Goal: Feedback & Contribution: Contribute content

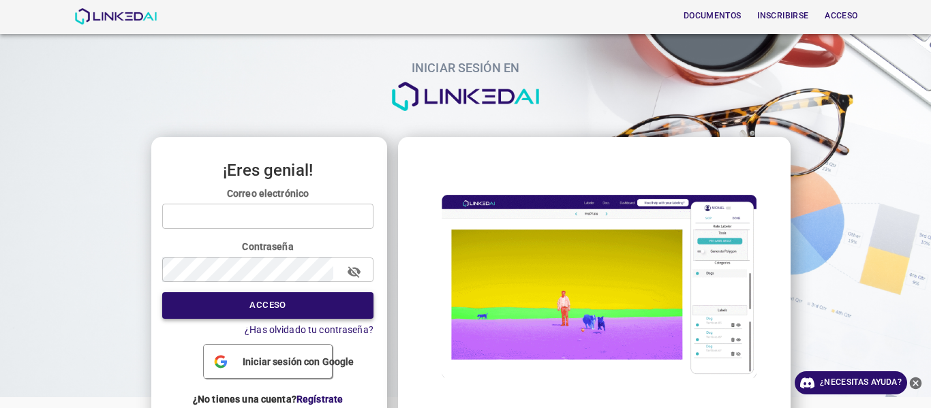
type input "yeisyjaimes2019@gmail.com"
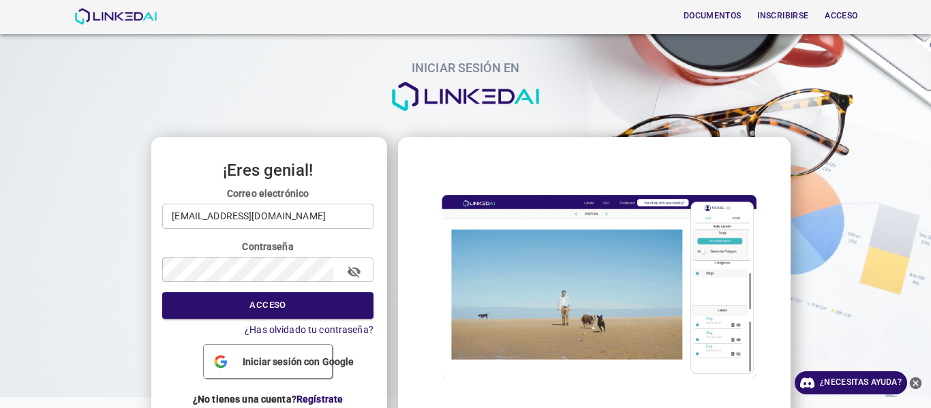
click at [288, 305] on button "Acceso" at bounding box center [267, 305] width 211 height 27
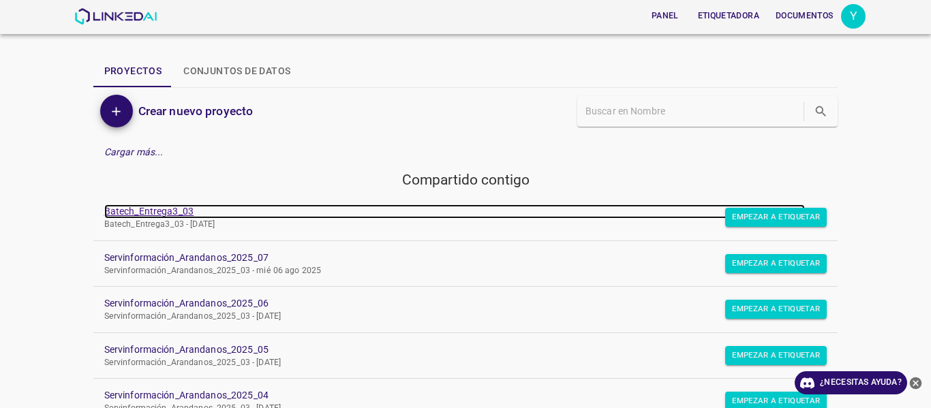
click at [149, 207] on font "Batech_Entrega3_03" at bounding box center [148, 211] width 89 height 11
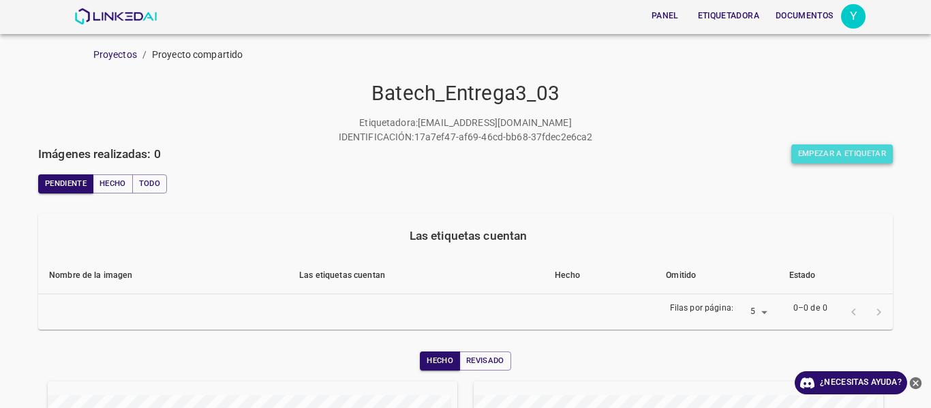
click at [838, 152] on font "Empezar a etiquetar" at bounding box center [842, 154] width 88 height 10
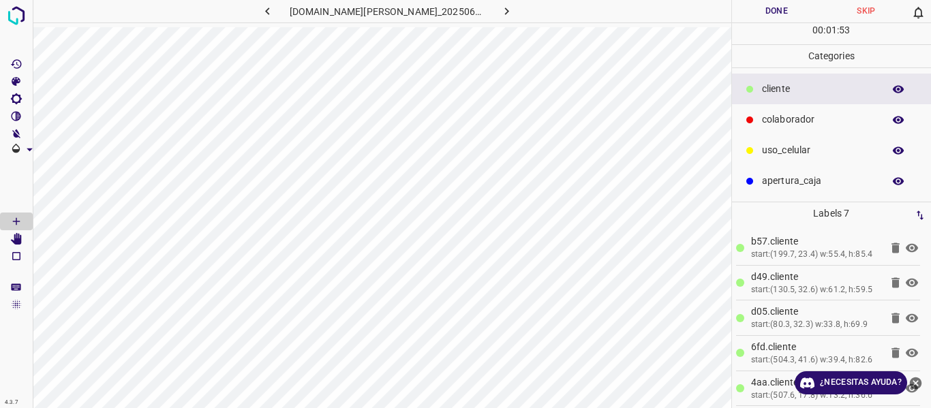
click at [806, 113] on p "colaborador" at bounding box center [819, 119] width 114 height 14
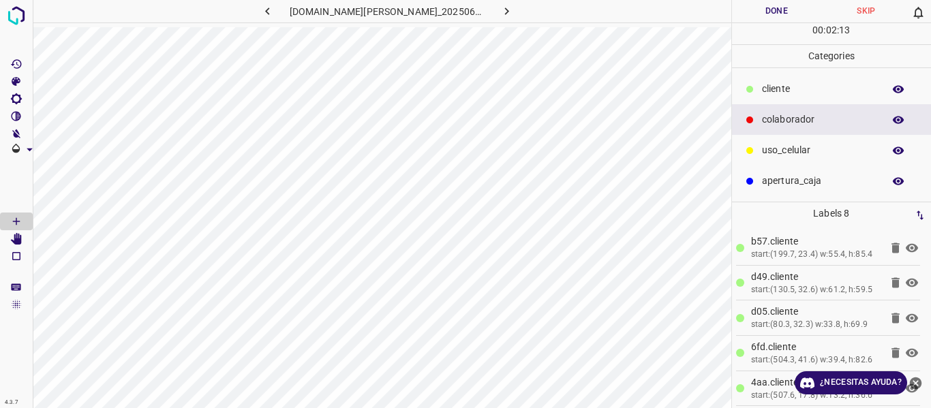
click at [750, 9] on button "Done" at bounding box center [777, 11] width 90 height 22
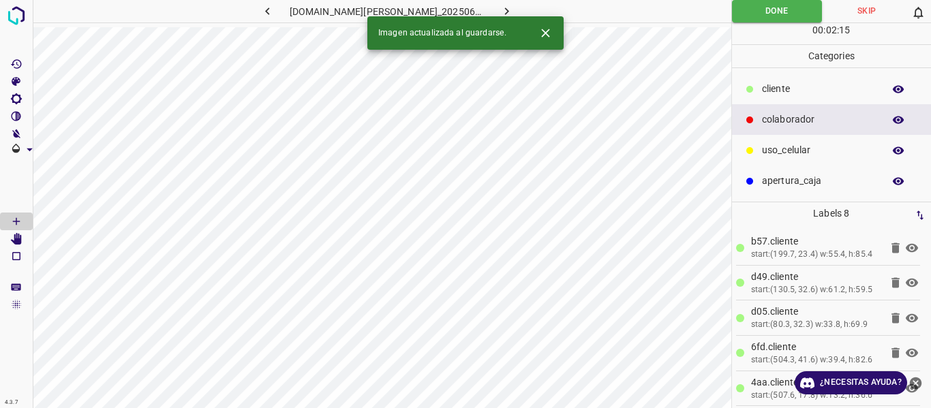
click at [500, 7] on icon "button" at bounding box center [507, 11] width 14 height 14
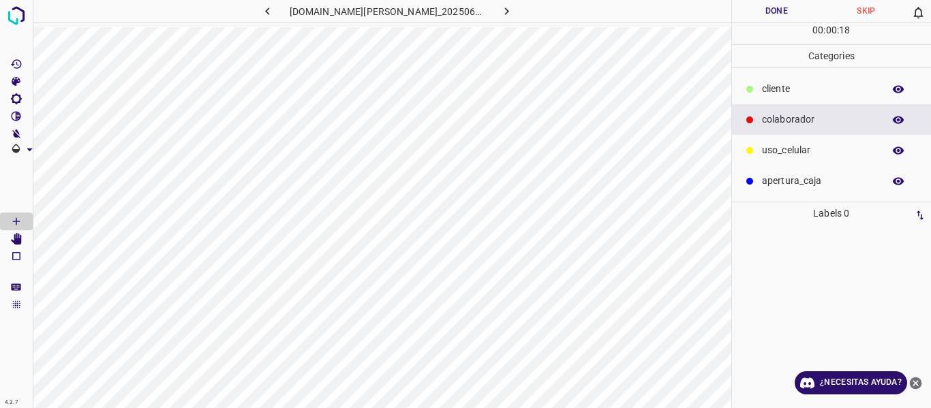
click at [786, 87] on p "cliente" at bounding box center [819, 89] width 114 height 14
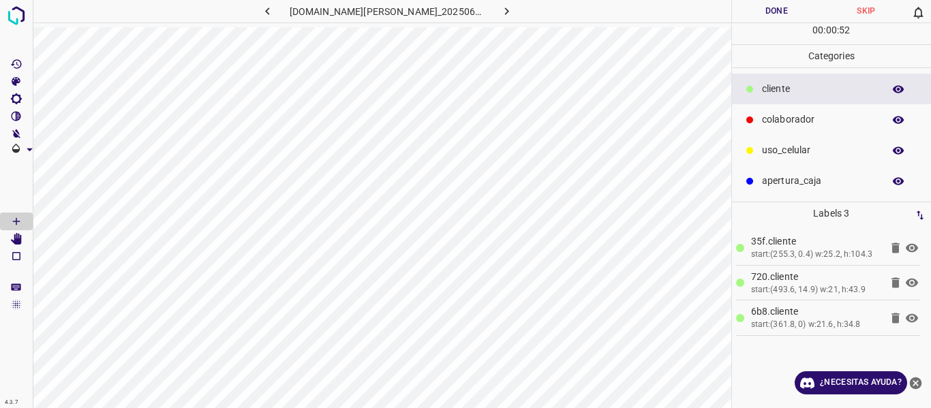
click at [771, 89] on p "cliente" at bounding box center [819, 89] width 114 height 14
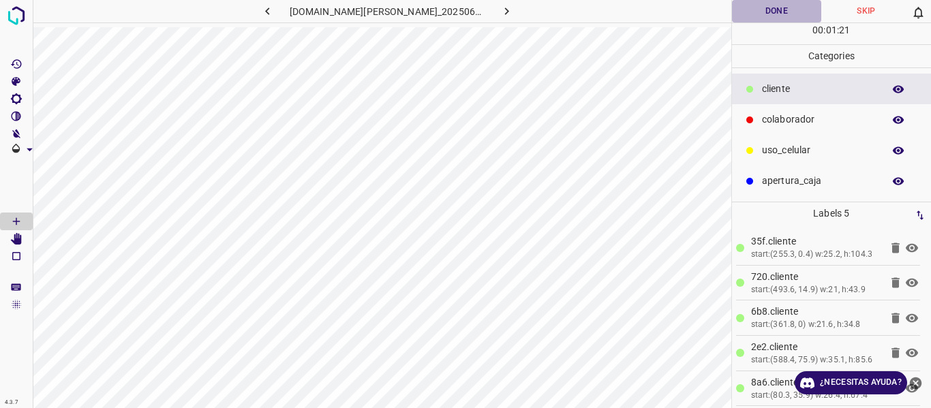
click at [786, 18] on button "Done" at bounding box center [777, 11] width 90 height 22
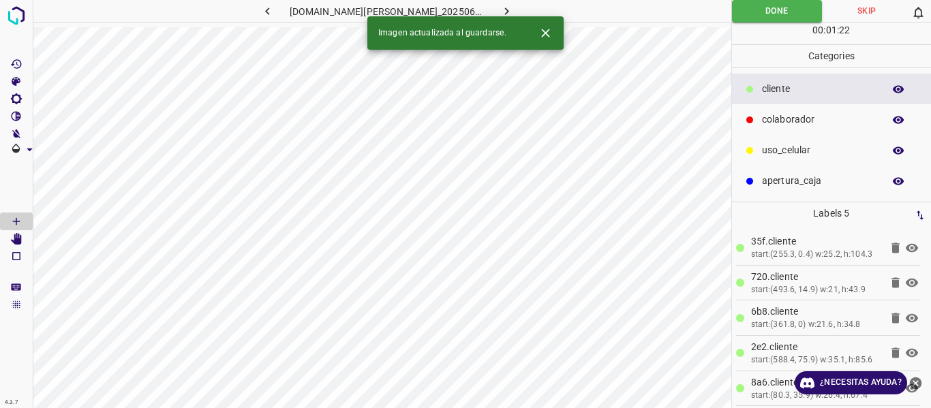
click at [500, 5] on icon "button" at bounding box center [507, 11] width 14 height 14
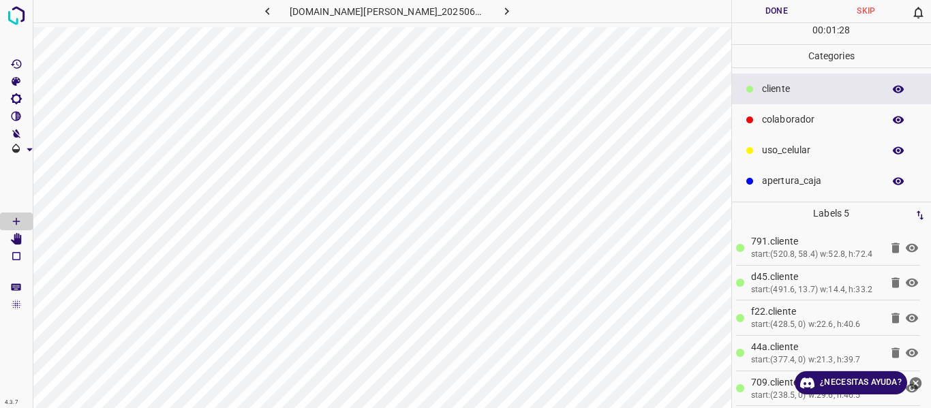
click at [749, 9] on button "Done" at bounding box center [777, 11] width 90 height 22
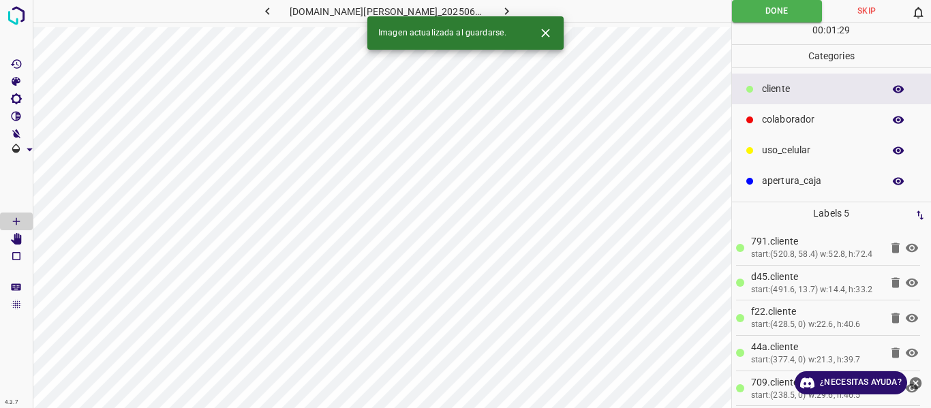
click at [500, 7] on button "button" at bounding box center [507, 11] width 44 height 22
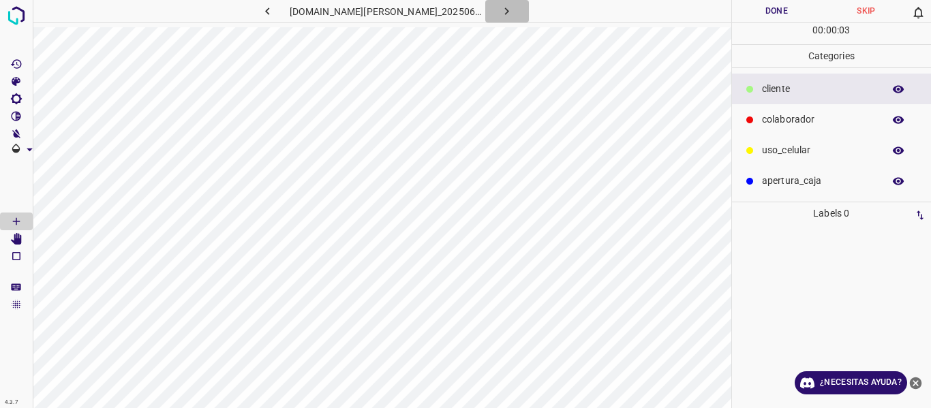
click at [500, 7] on button "button" at bounding box center [507, 11] width 44 height 22
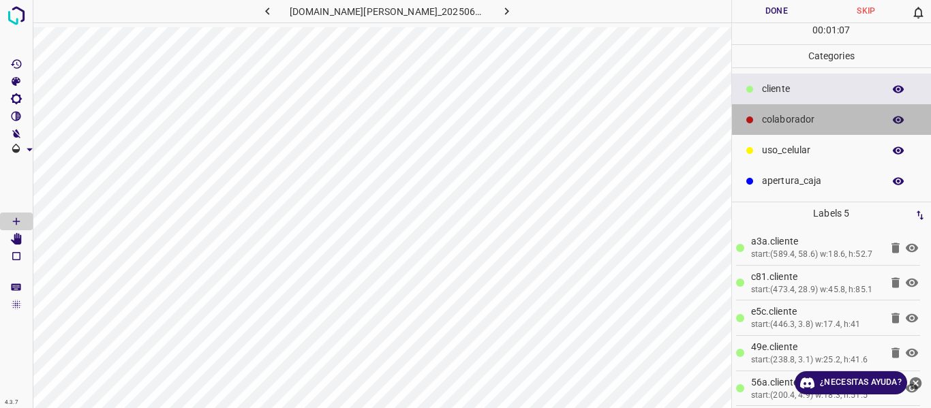
click at [790, 114] on p "colaborador" at bounding box center [819, 119] width 114 height 14
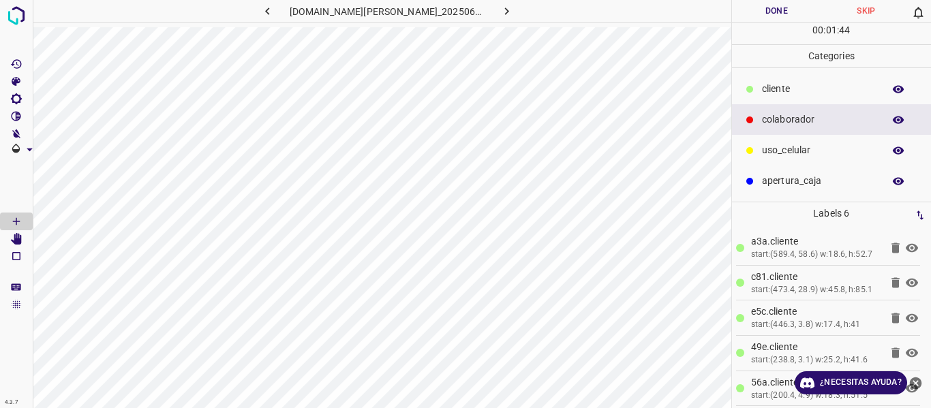
click at [781, 78] on div "cliente" at bounding box center [832, 89] width 200 height 31
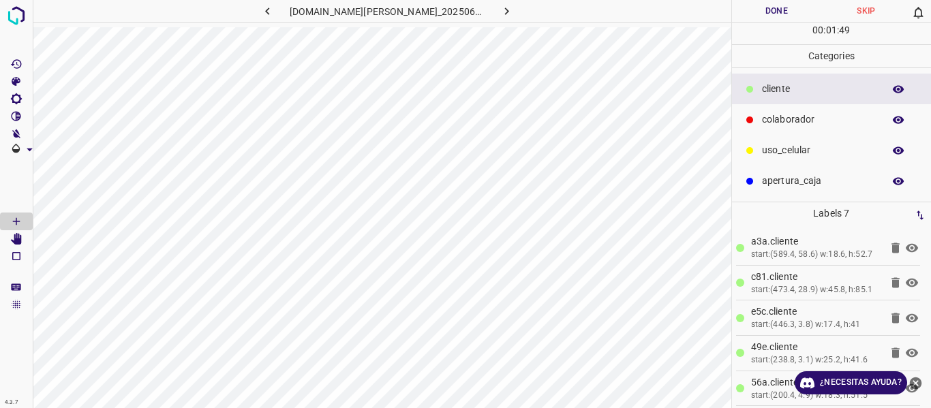
click at [785, 11] on button "Done" at bounding box center [777, 11] width 90 height 22
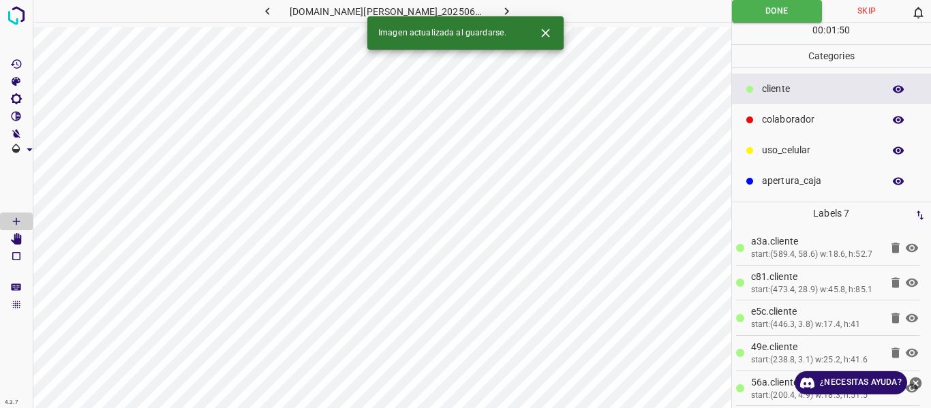
click at [500, 6] on icon "button" at bounding box center [507, 11] width 14 height 14
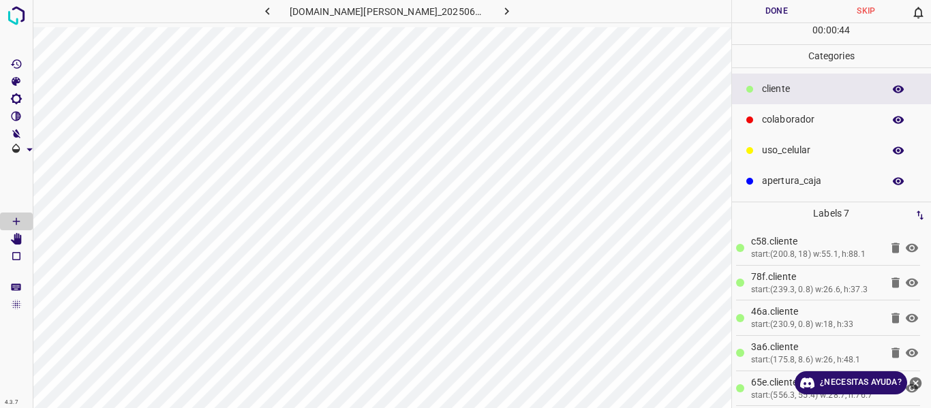
click at [827, 112] on p "colaborador" at bounding box center [819, 119] width 114 height 14
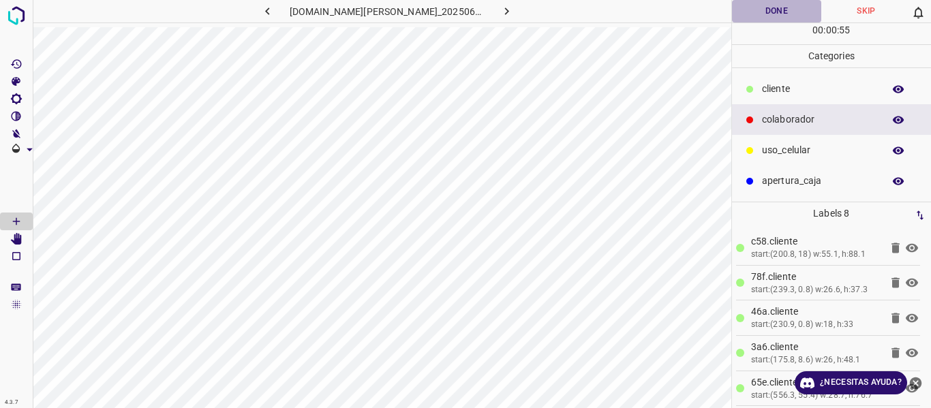
click at [763, 16] on button "Done" at bounding box center [777, 11] width 90 height 22
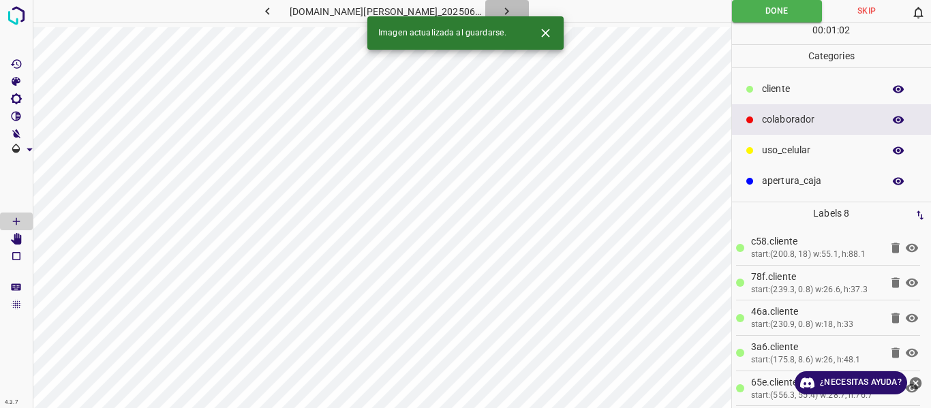
click at [505, 12] on icon "button" at bounding box center [507, 10] width 4 height 7
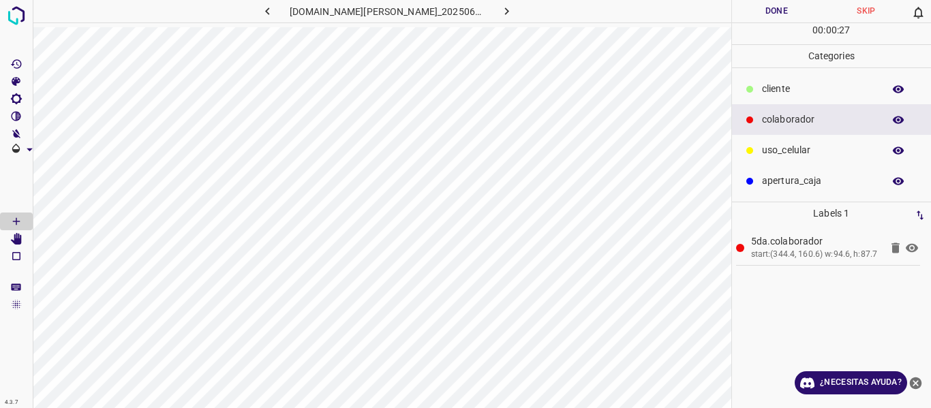
drag, startPoint x: 822, startPoint y: 92, endPoint x: 814, endPoint y: 93, distance: 7.6
click at [814, 93] on p "cliente" at bounding box center [819, 89] width 114 height 14
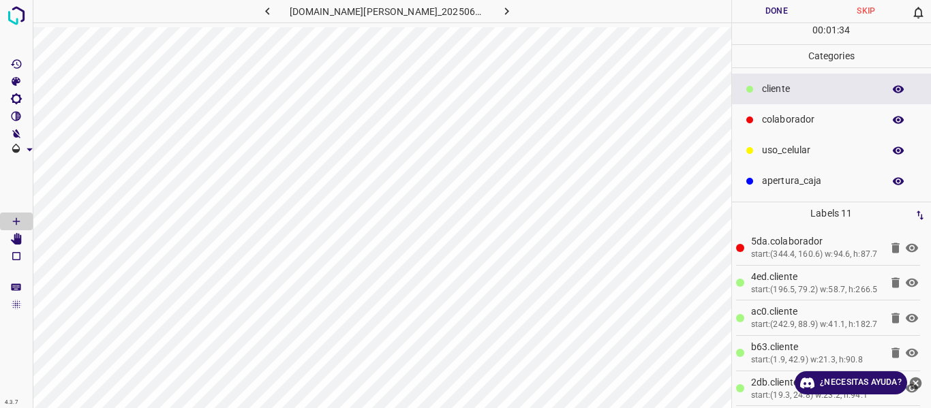
drag, startPoint x: 787, startPoint y: 10, endPoint x: 776, endPoint y: 18, distance: 13.2
click at [786, 10] on button "Done" at bounding box center [777, 11] width 90 height 22
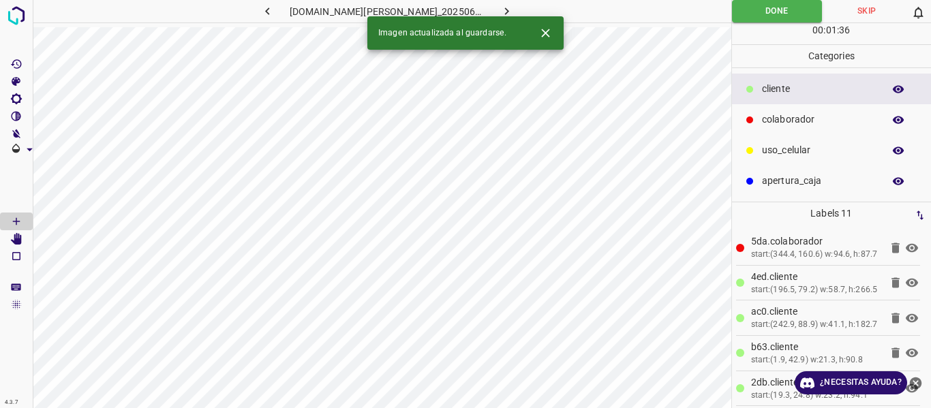
click at [493, 0] on button "button" at bounding box center [507, 11] width 44 height 22
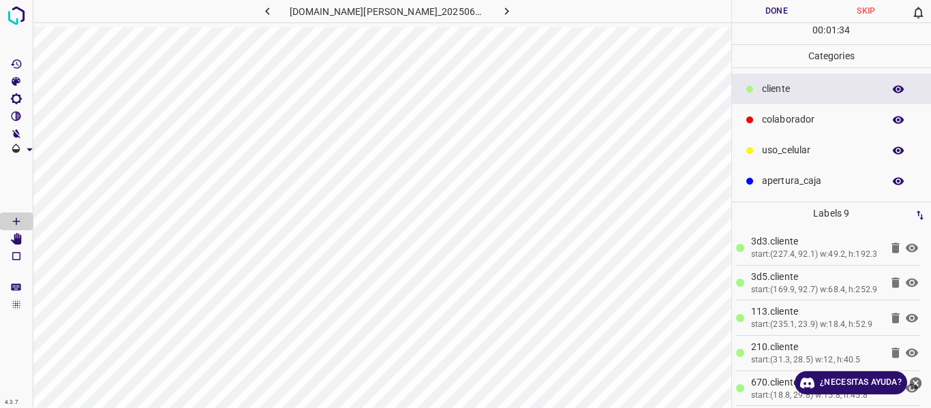
click at [752, 10] on button "Done" at bounding box center [777, 11] width 90 height 22
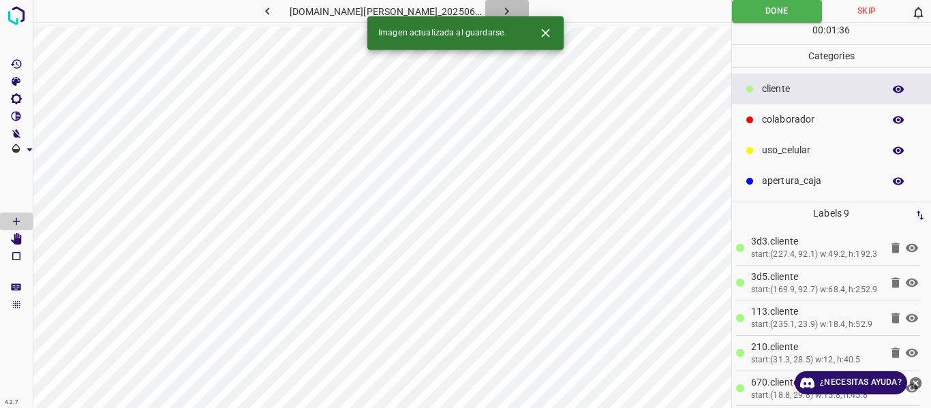
click at [500, 7] on icon "button" at bounding box center [507, 11] width 14 height 14
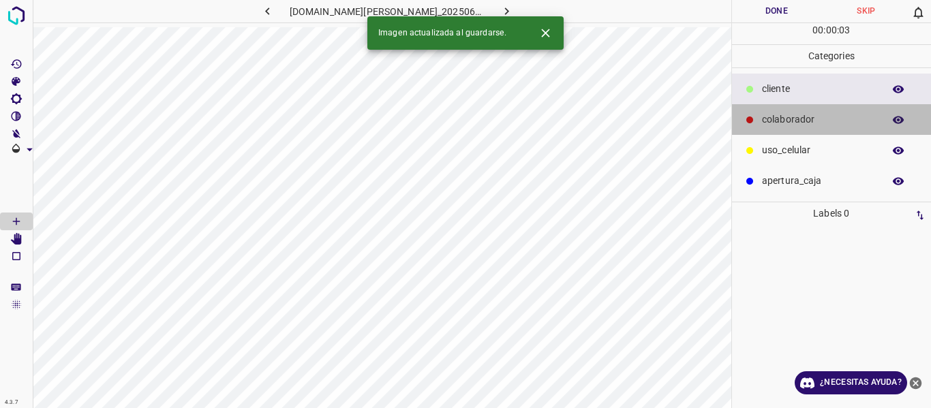
click at [768, 123] on p "colaborador" at bounding box center [819, 119] width 114 height 14
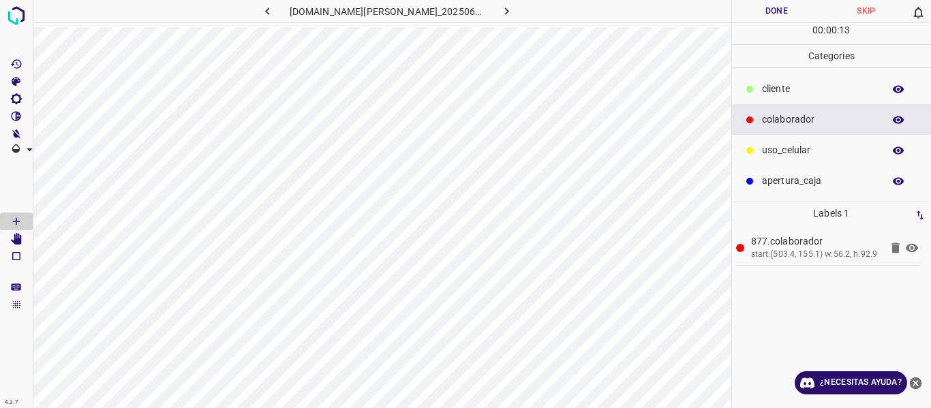
click at [795, 82] on div "cliente" at bounding box center [832, 89] width 200 height 31
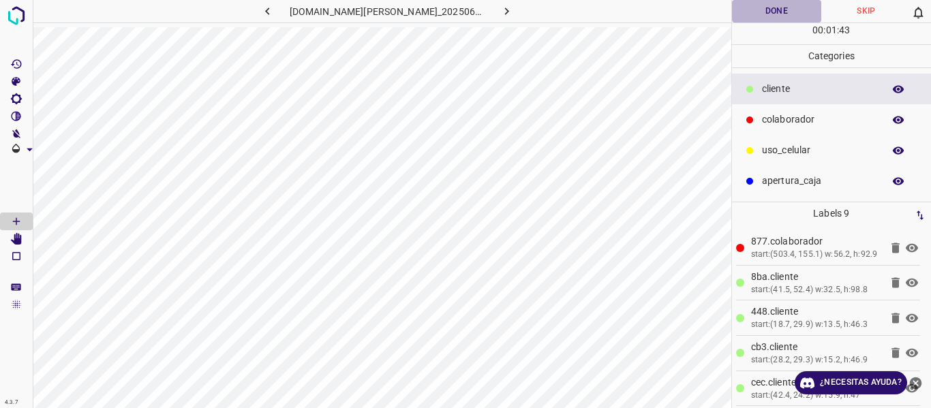
click at [788, 5] on button "Done" at bounding box center [777, 11] width 90 height 22
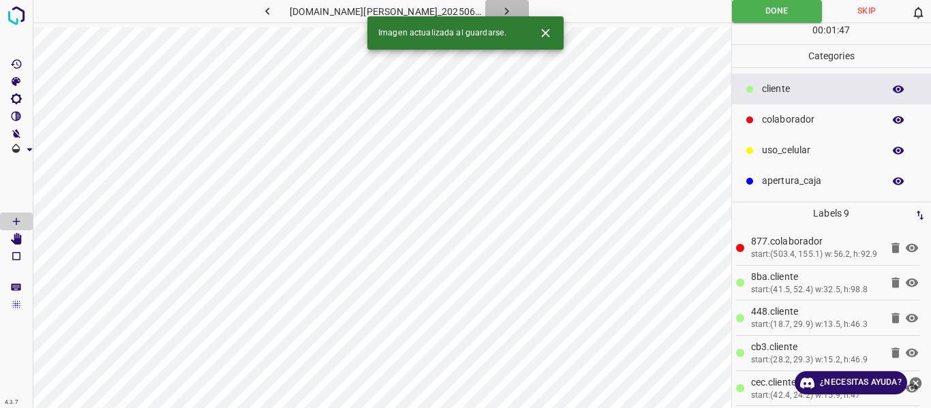
click at [500, 14] on icon "button" at bounding box center [507, 11] width 14 height 14
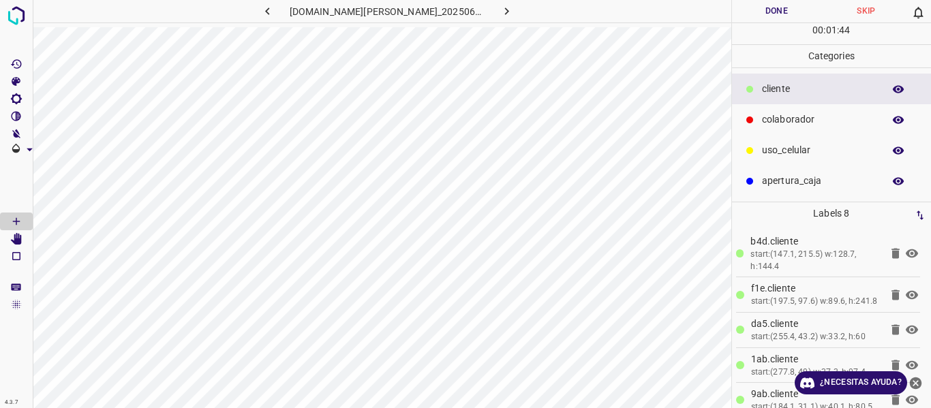
click at [786, 18] on button "Done" at bounding box center [777, 11] width 90 height 22
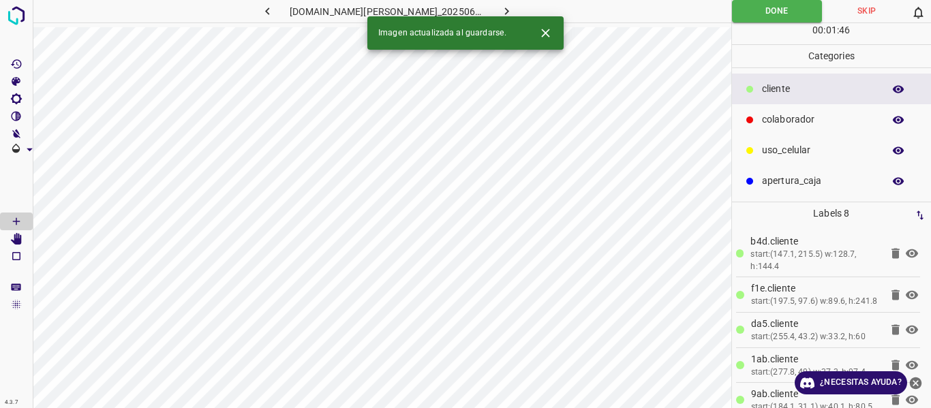
click at [500, 13] on icon "button" at bounding box center [507, 11] width 14 height 14
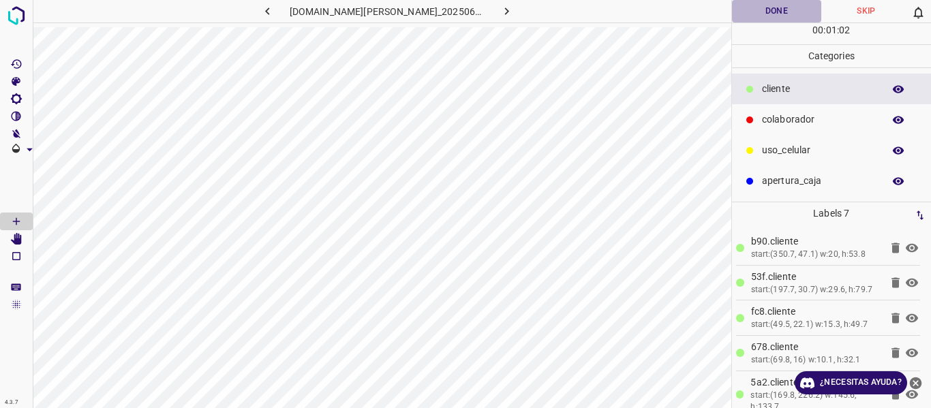
click at [774, 7] on button "Done" at bounding box center [777, 11] width 90 height 22
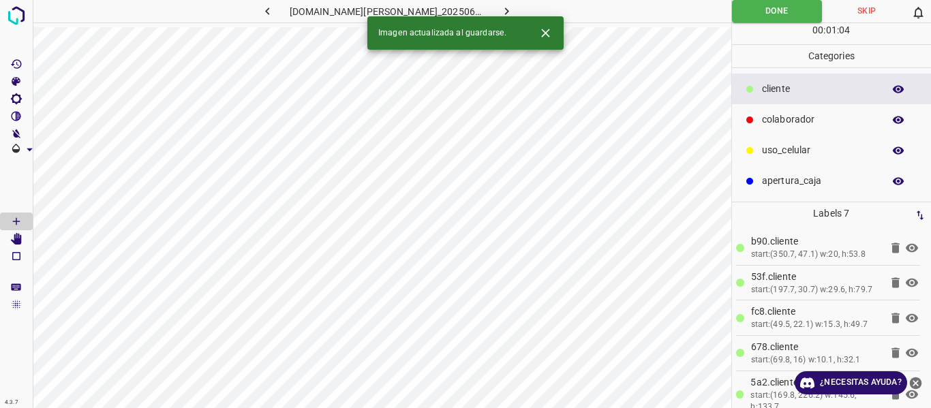
click at [500, 5] on icon "button" at bounding box center [507, 11] width 14 height 14
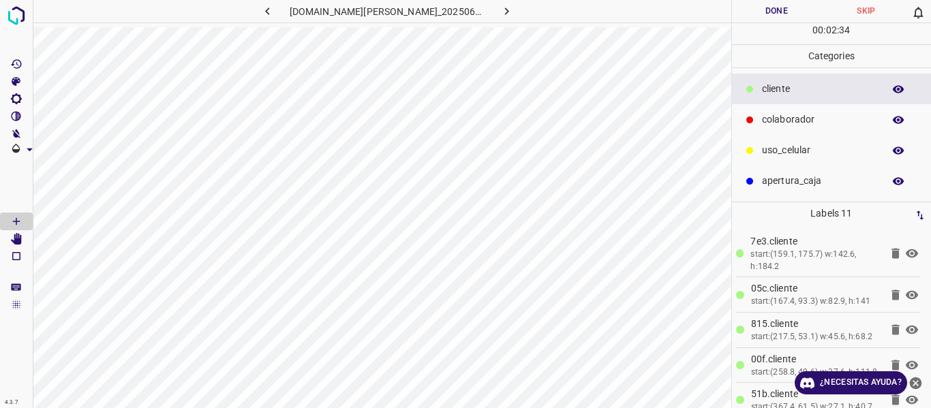
click at [759, 15] on button "Done" at bounding box center [777, 11] width 90 height 22
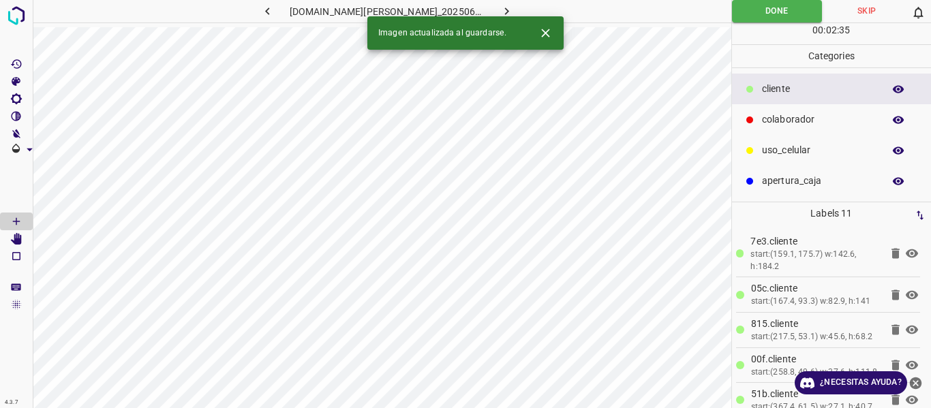
click at [500, 9] on icon "button" at bounding box center [507, 11] width 14 height 14
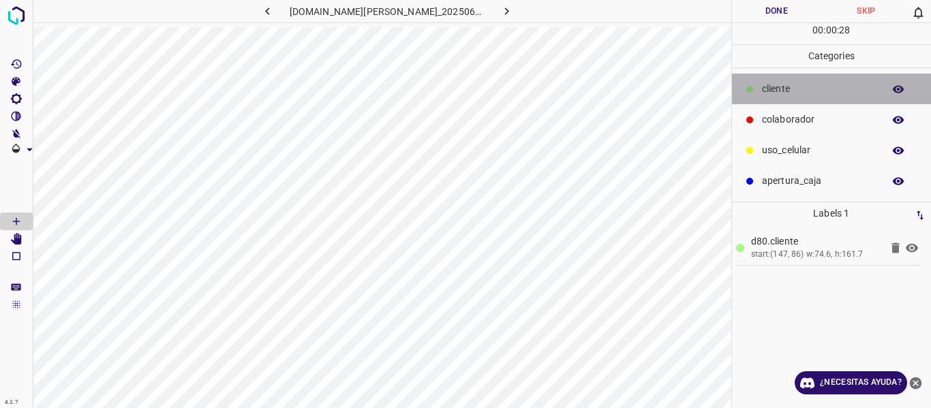
click at [792, 87] on p "cliente" at bounding box center [819, 89] width 114 height 14
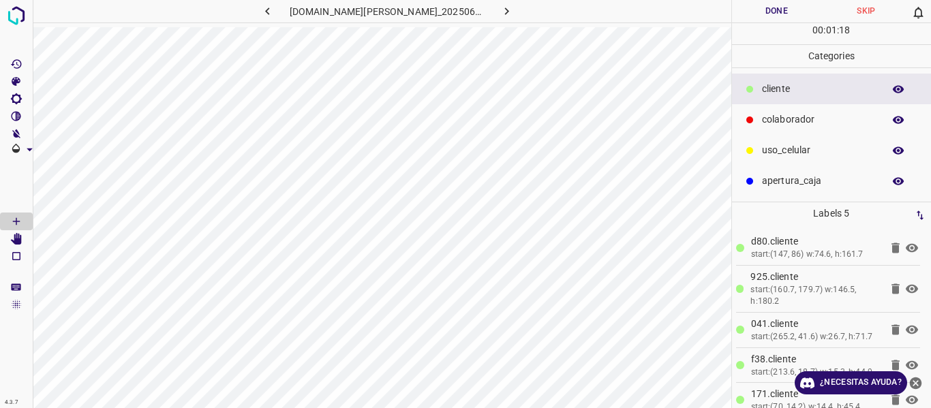
click at [774, 8] on button "Done" at bounding box center [777, 11] width 90 height 22
click at [505, 9] on icon "button" at bounding box center [507, 10] width 4 height 7
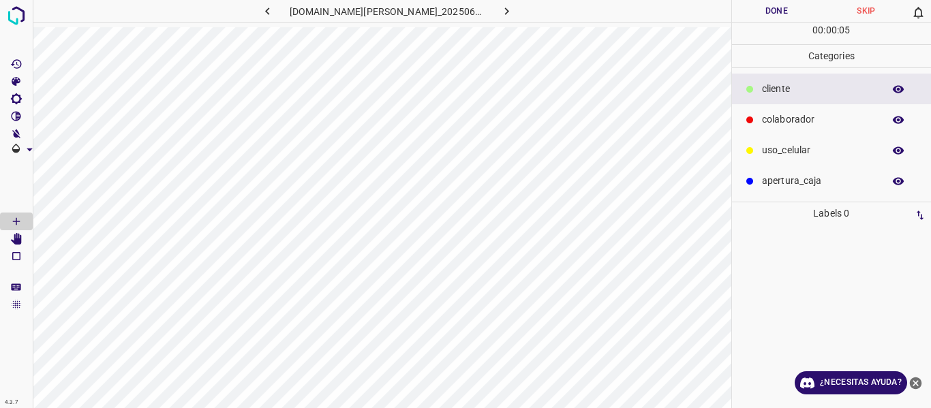
drag, startPoint x: 793, startPoint y: 144, endPoint x: 776, endPoint y: 154, distance: 20.5
click at [793, 144] on p "uso_celular" at bounding box center [819, 150] width 114 height 14
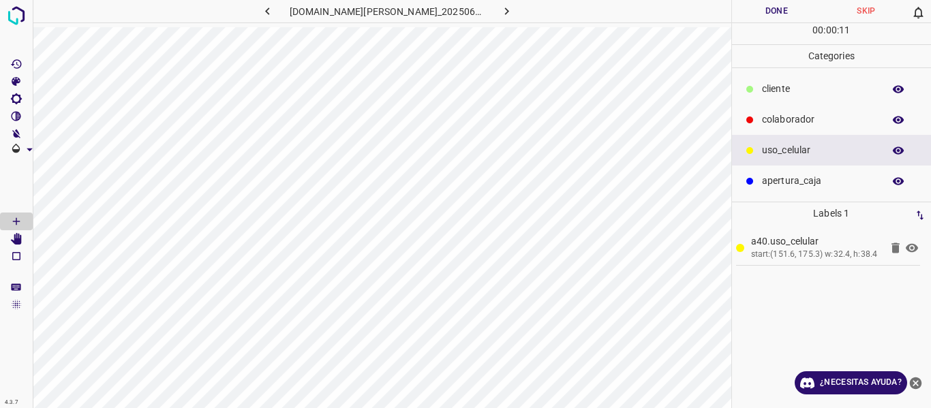
click at [791, 97] on div "cliente" at bounding box center [832, 89] width 200 height 31
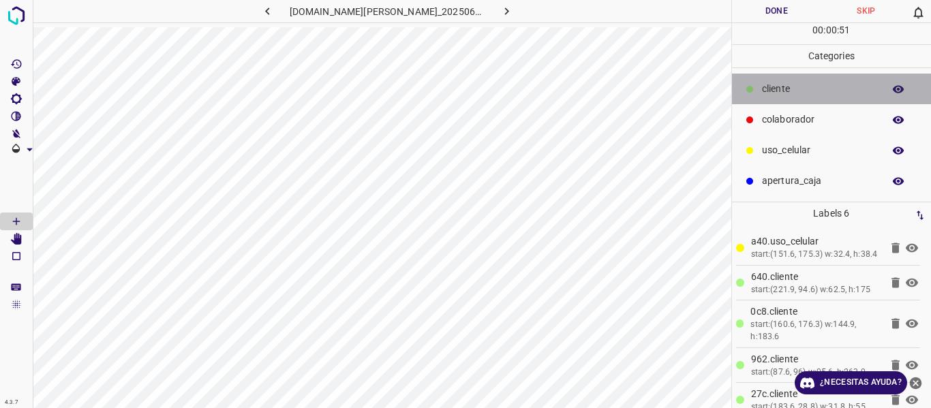
click at [793, 95] on p "cliente" at bounding box center [819, 89] width 114 height 14
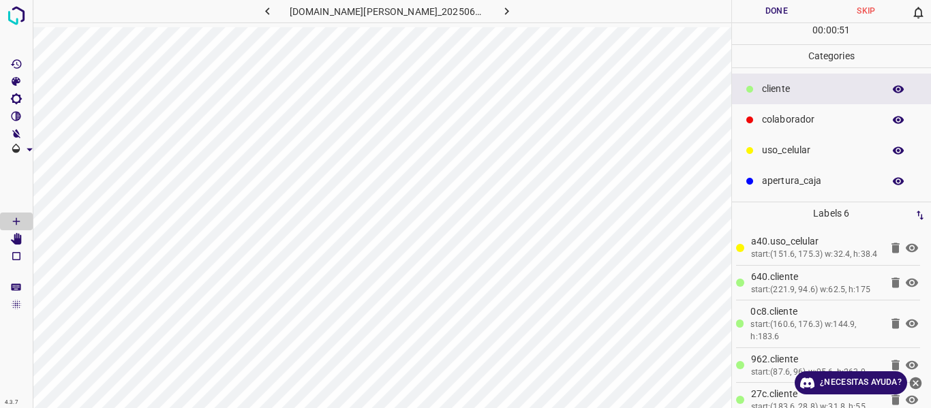
click at [793, 95] on p "cliente" at bounding box center [819, 89] width 114 height 14
drag, startPoint x: 769, startPoint y: 128, endPoint x: 749, endPoint y: 133, distance: 20.3
click at [749, 133] on div "colaborador" at bounding box center [832, 119] width 200 height 31
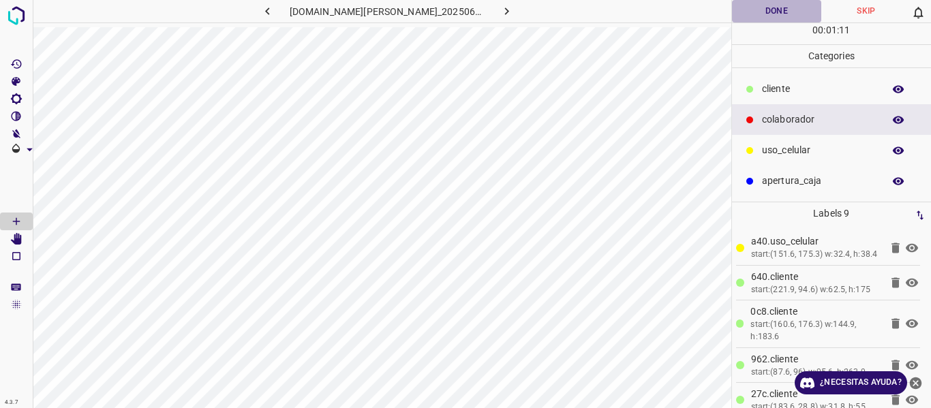
click at [761, 17] on button "Done" at bounding box center [777, 11] width 90 height 22
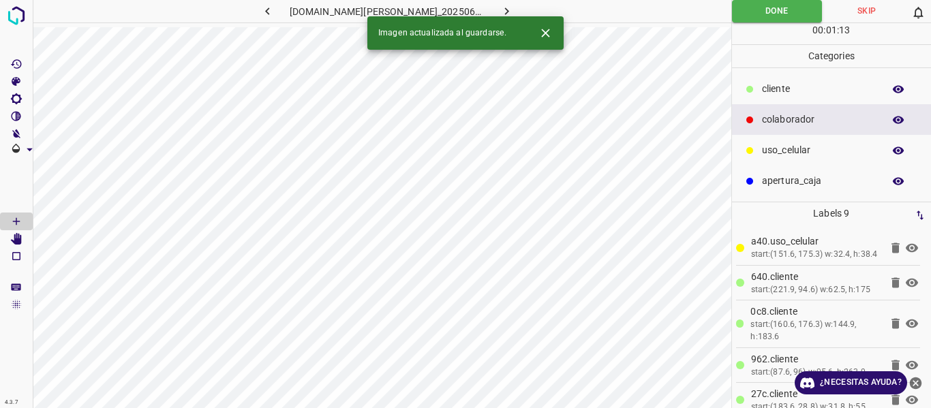
click at [500, 6] on icon "button" at bounding box center [507, 11] width 14 height 14
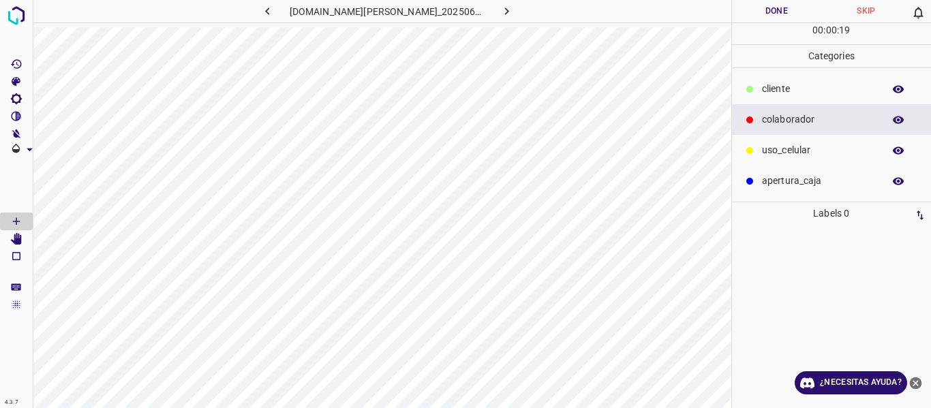
click at [770, 161] on div "uso_celular" at bounding box center [832, 150] width 200 height 31
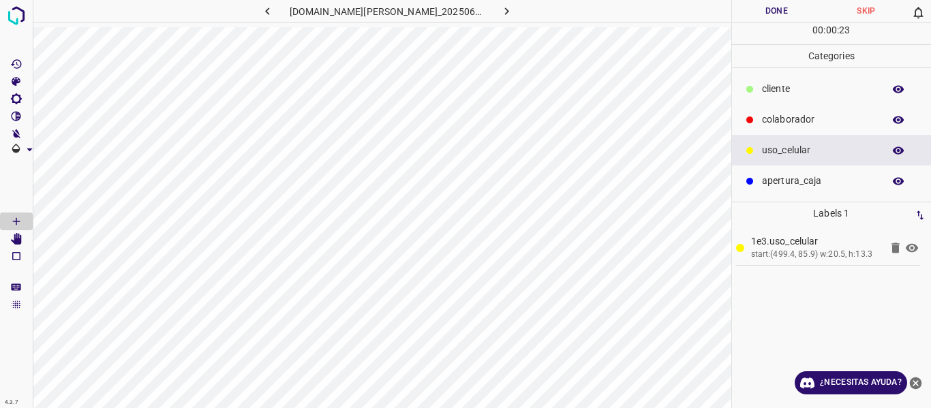
click at [799, 87] on p "cliente" at bounding box center [819, 89] width 114 height 14
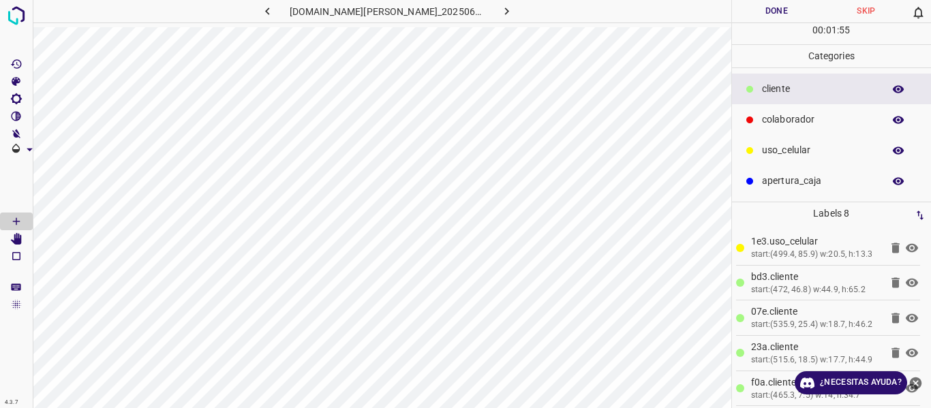
click at [766, 127] on p "colaborador" at bounding box center [819, 119] width 114 height 14
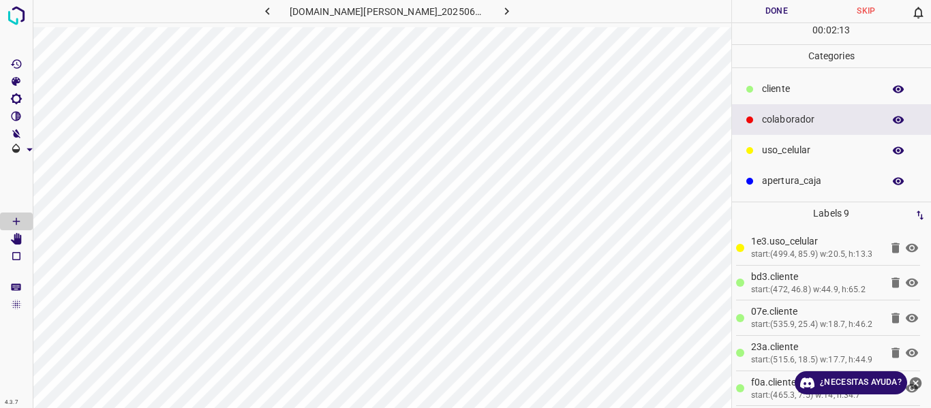
click at [771, 13] on button "Done" at bounding box center [777, 11] width 90 height 22
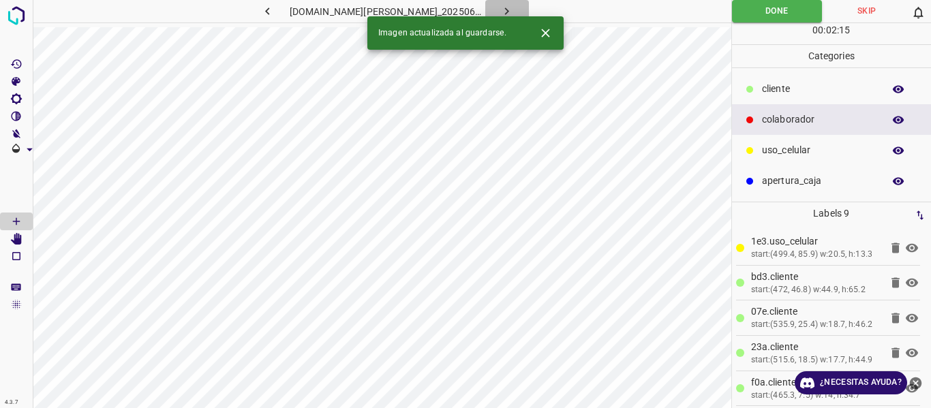
click at [500, 11] on icon "button" at bounding box center [507, 11] width 14 height 14
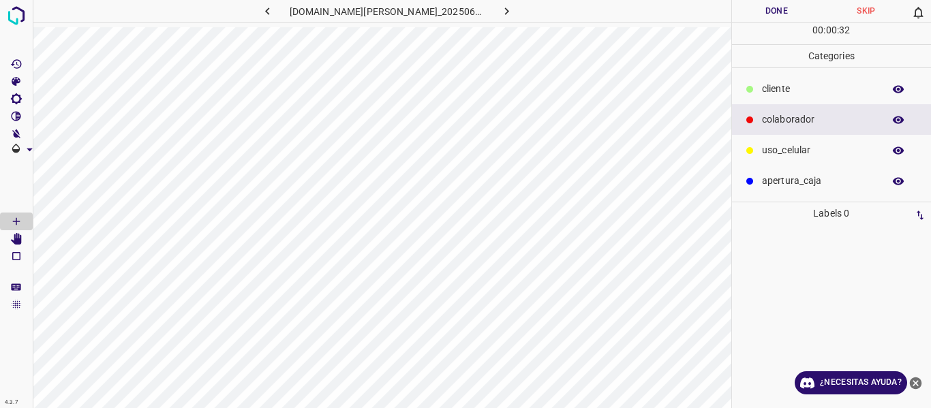
click at [758, 95] on div "cliente" at bounding box center [832, 89] width 200 height 31
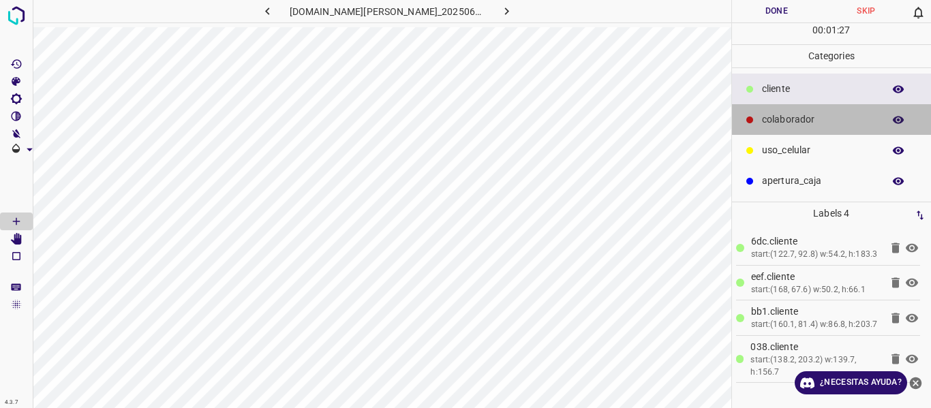
click at [789, 119] on p "colaborador" at bounding box center [819, 119] width 114 height 14
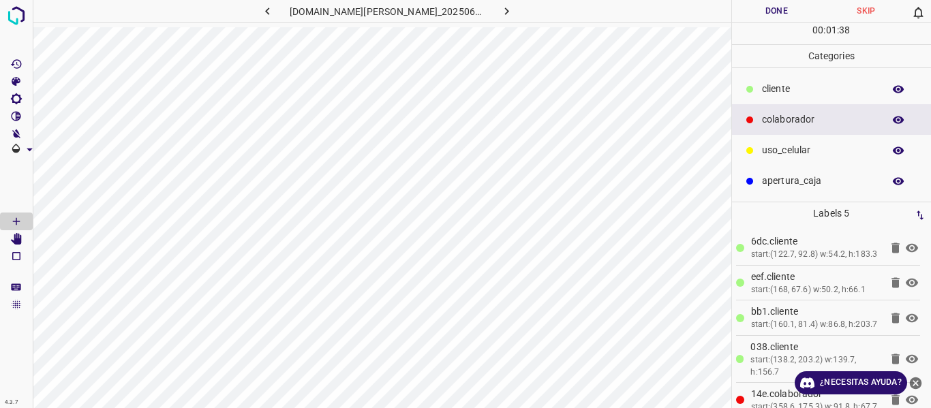
click at [759, 89] on div "cliente" at bounding box center [832, 89] width 200 height 31
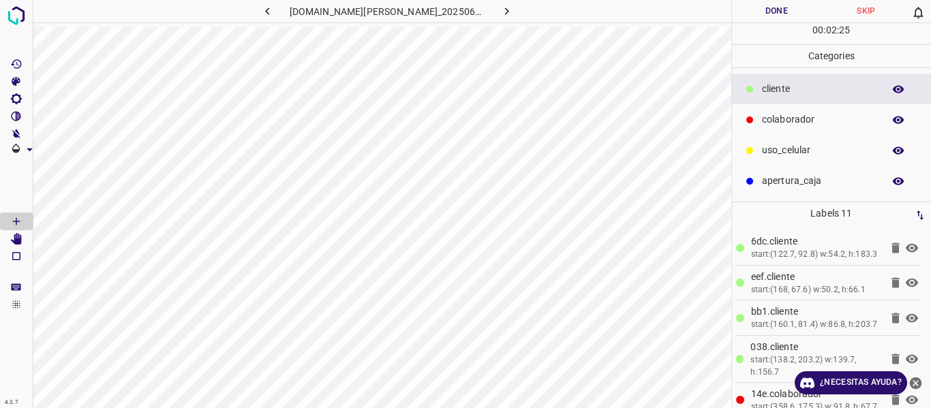
click at [795, 3] on button "Done" at bounding box center [777, 11] width 90 height 22
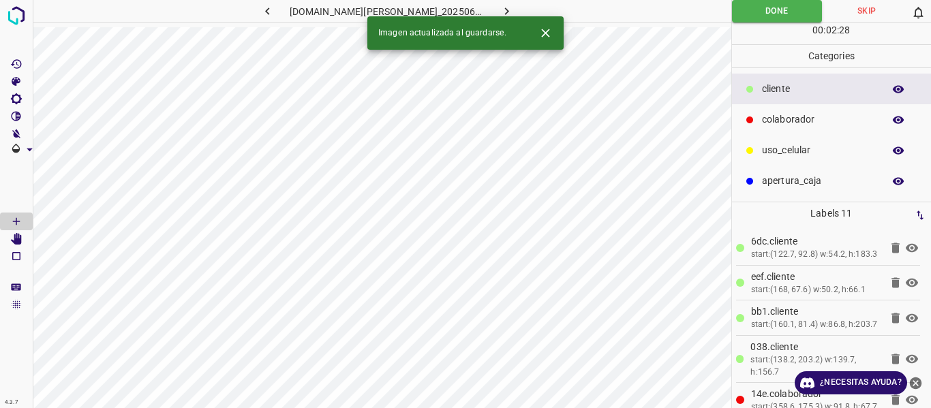
click at [500, 8] on icon "button" at bounding box center [507, 11] width 14 height 14
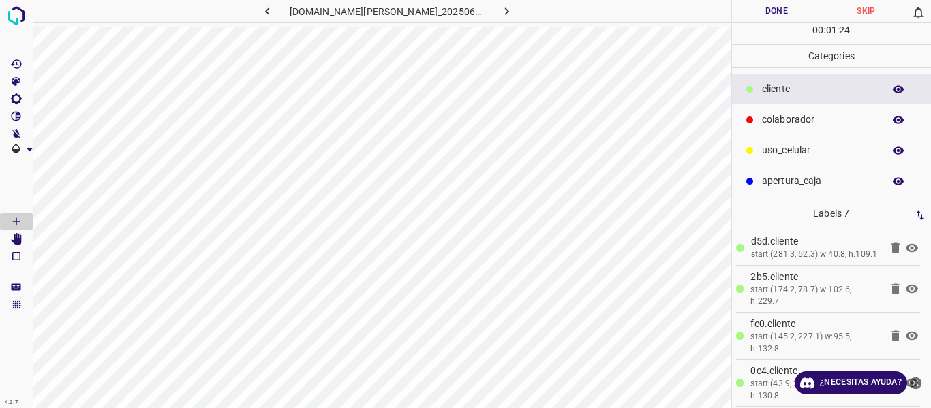
drag, startPoint x: 819, startPoint y: 121, endPoint x: 771, endPoint y: 119, distance: 47.7
click at [818, 119] on p "colaborador" at bounding box center [819, 119] width 114 height 14
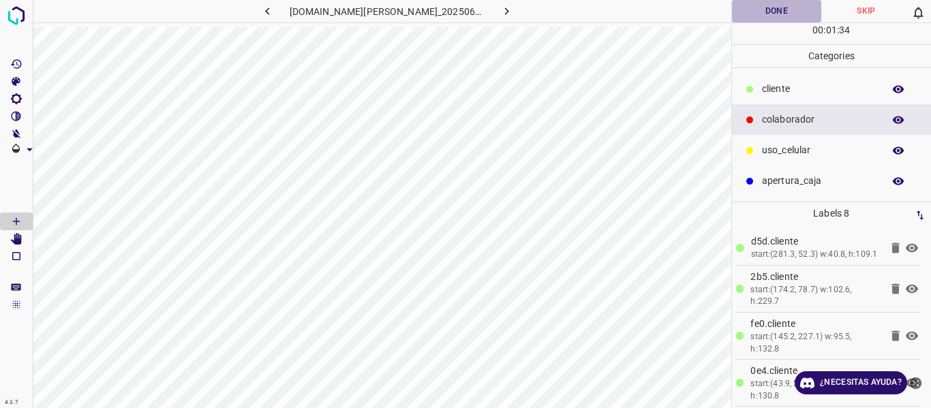
click at [775, 9] on button "Done" at bounding box center [777, 11] width 90 height 22
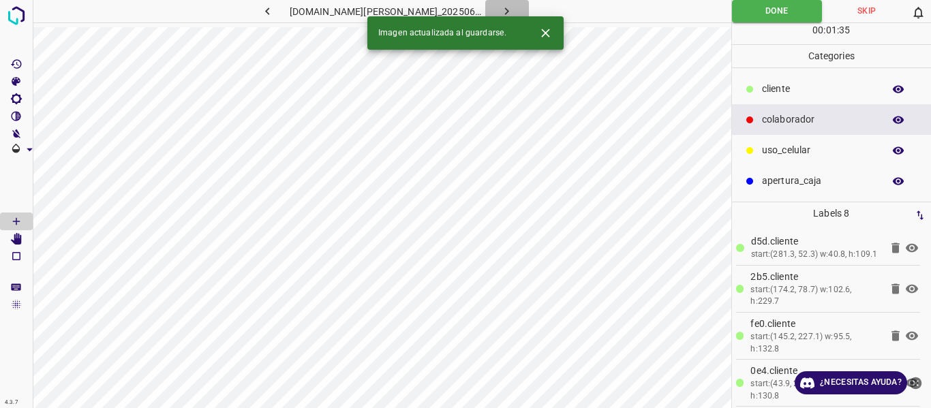
click at [500, 11] on button "button" at bounding box center [507, 11] width 44 height 22
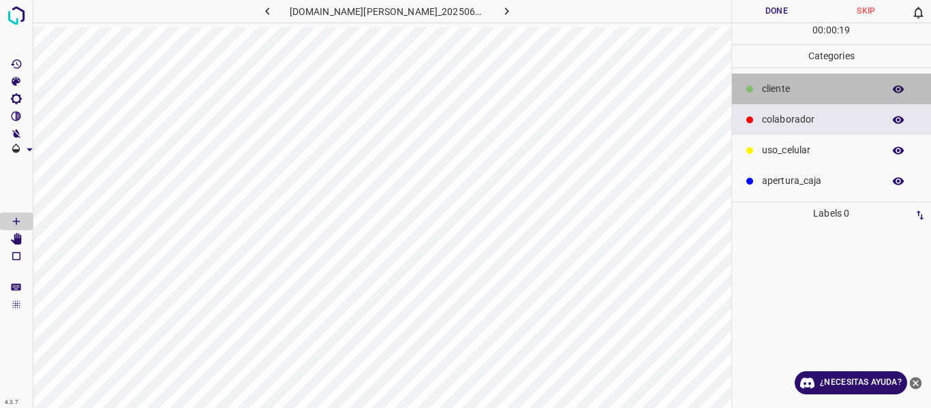
drag, startPoint x: 781, startPoint y: 87, endPoint x: 756, endPoint y: 93, distance: 25.3
click at [756, 93] on div "cliente" at bounding box center [832, 89] width 200 height 31
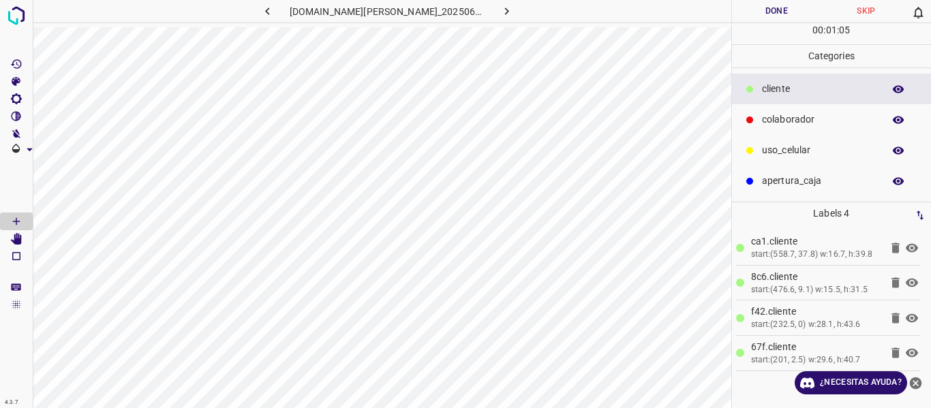
click at [745, 11] on button "Done" at bounding box center [777, 11] width 90 height 22
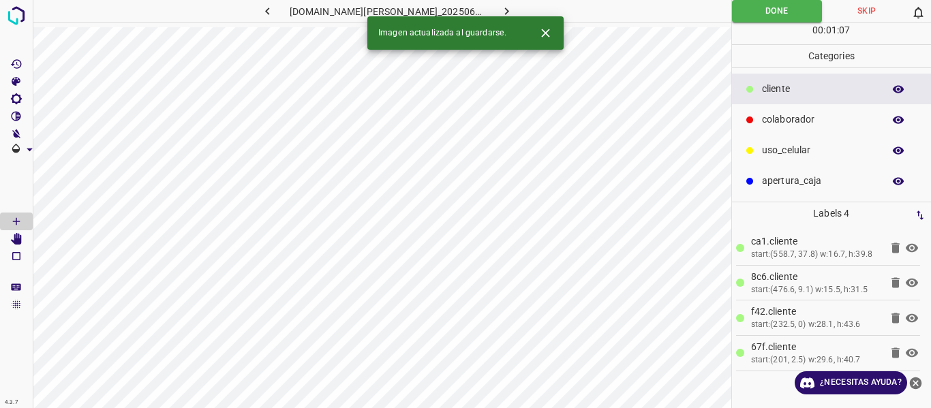
click at [500, 6] on icon "button" at bounding box center [507, 11] width 14 height 14
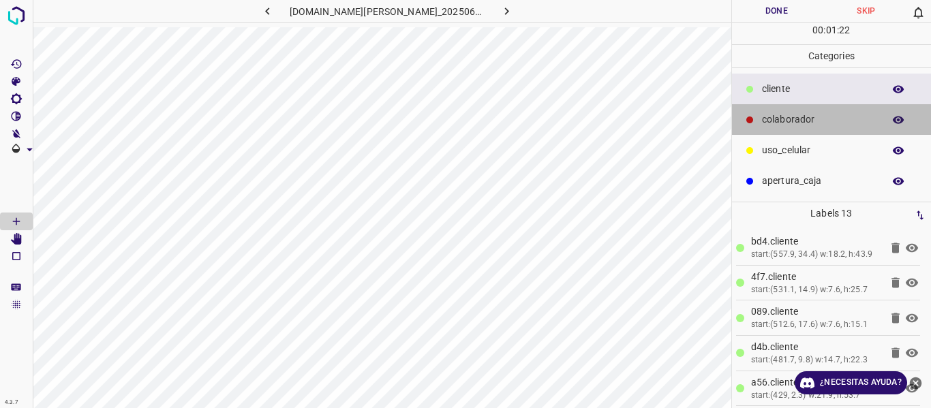
drag, startPoint x: 798, startPoint y: 125, endPoint x: 784, endPoint y: 123, distance: 14.5
click at [784, 123] on p "colaborador" at bounding box center [819, 119] width 114 height 14
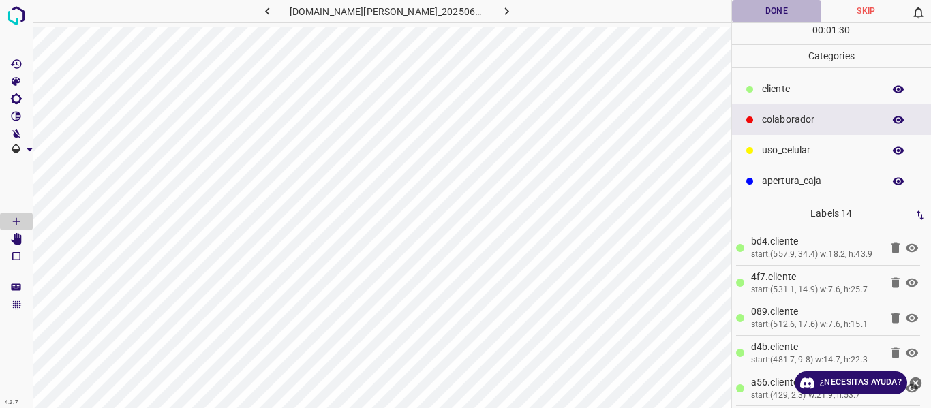
click at [757, 9] on button "Done" at bounding box center [777, 11] width 90 height 22
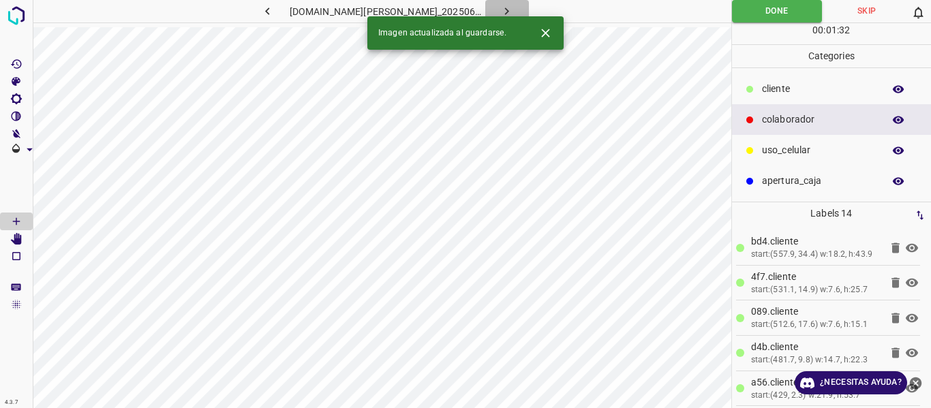
click at [505, 9] on button "button" at bounding box center [507, 11] width 44 height 22
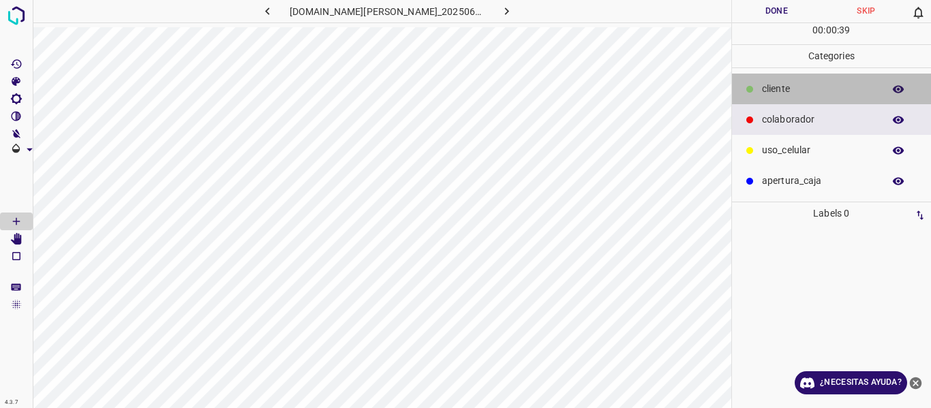
drag, startPoint x: 788, startPoint y: 84, endPoint x: 765, endPoint y: 89, distance: 23.7
click at [765, 89] on p "cliente" at bounding box center [819, 89] width 114 height 14
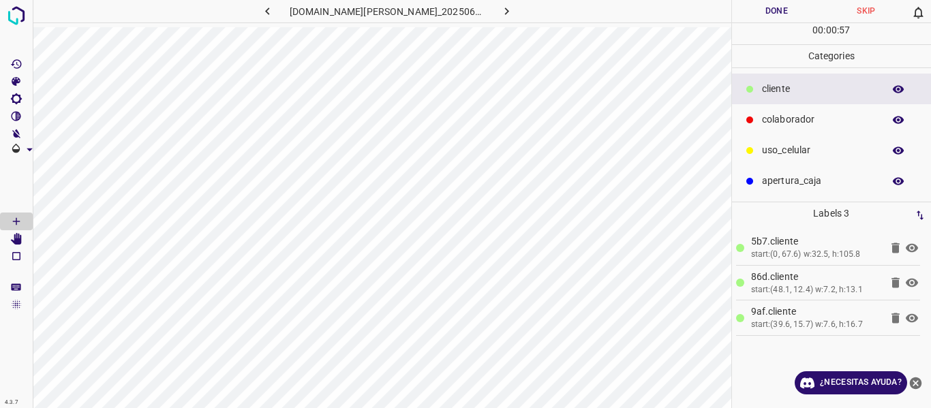
drag, startPoint x: 753, startPoint y: 15, endPoint x: 677, endPoint y: 20, distance: 76.5
click at [752, 14] on button "Done" at bounding box center [777, 11] width 90 height 22
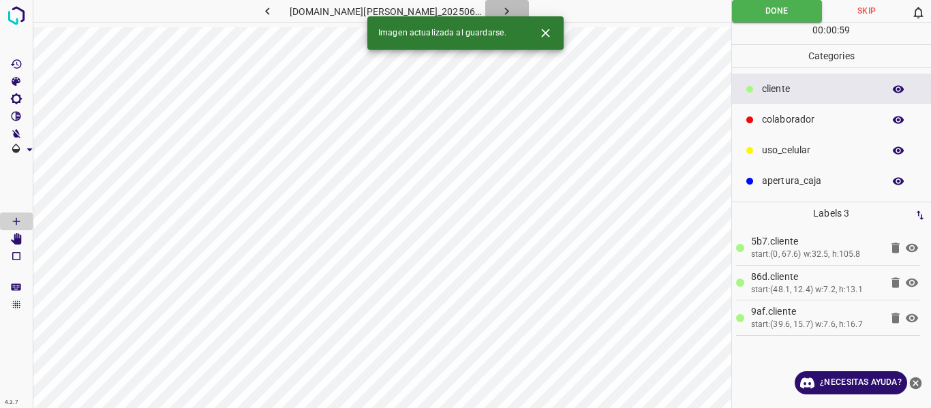
click at [500, 4] on icon "button" at bounding box center [507, 11] width 14 height 14
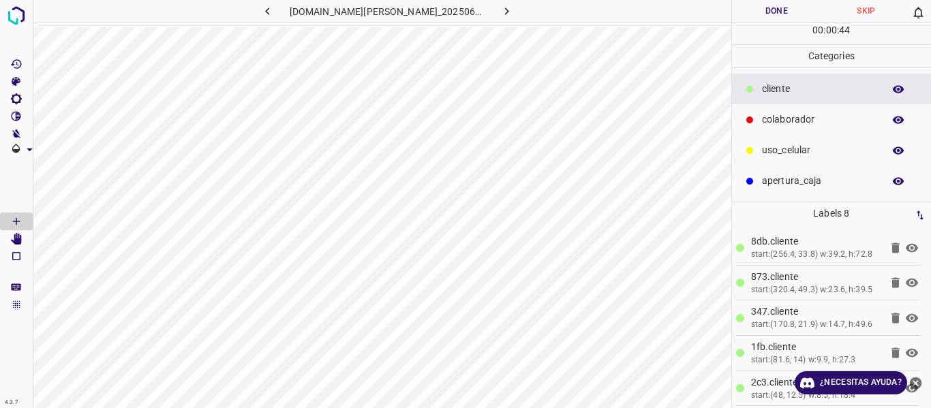
click at [785, 10] on button "Done" at bounding box center [777, 11] width 90 height 22
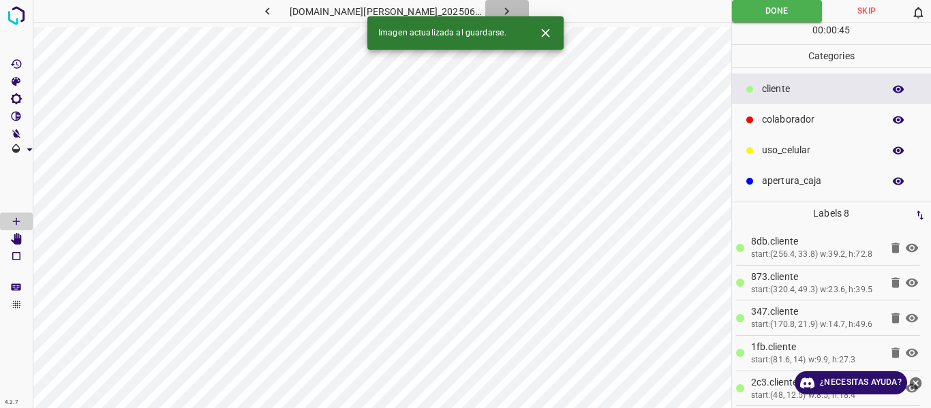
click at [500, 10] on icon "button" at bounding box center [507, 11] width 14 height 14
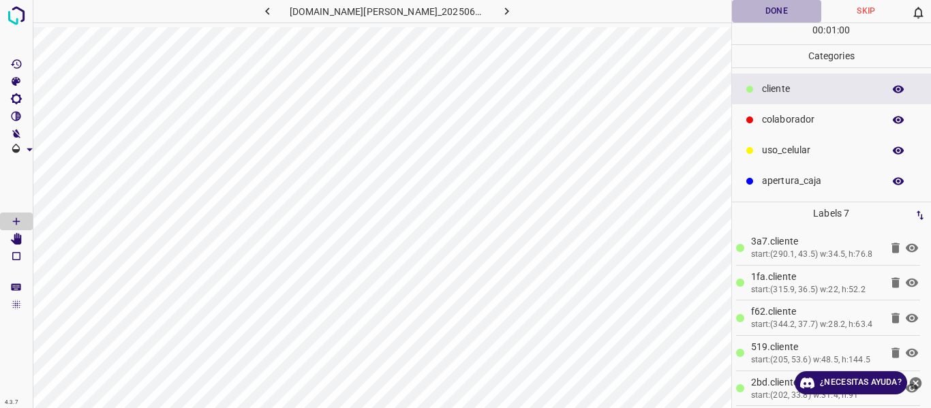
click at [746, 8] on button "Done" at bounding box center [777, 11] width 90 height 22
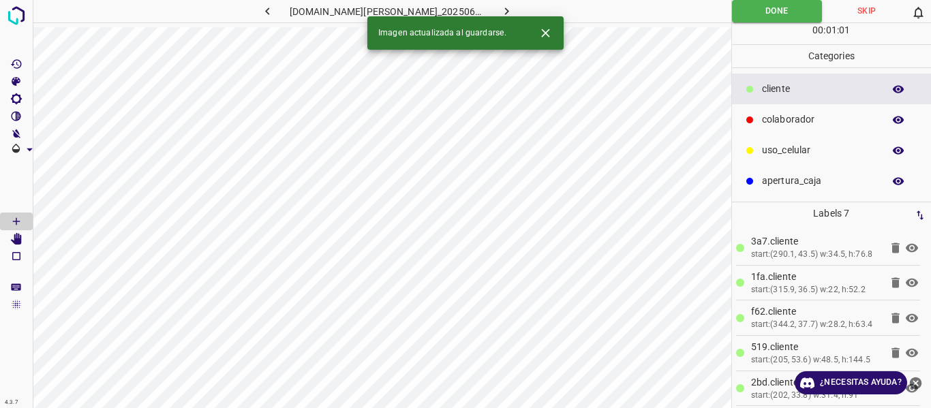
click at [501, 14] on button "button" at bounding box center [507, 11] width 44 height 22
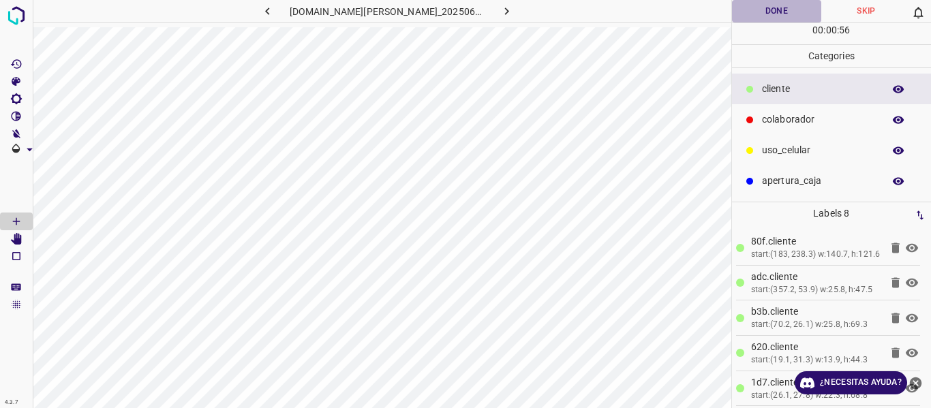
click at [767, 3] on button "Done" at bounding box center [777, 11] width 90 height 22
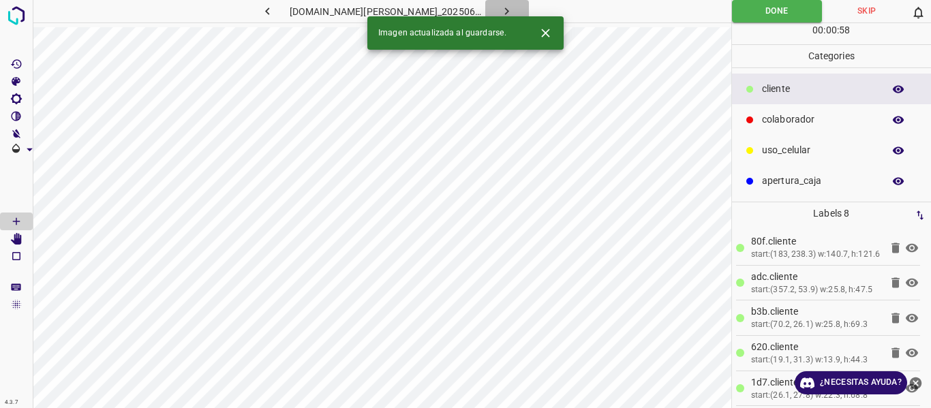
click at [501, 10] on button "button" at bounding box center [507, 11] width 44 height 22
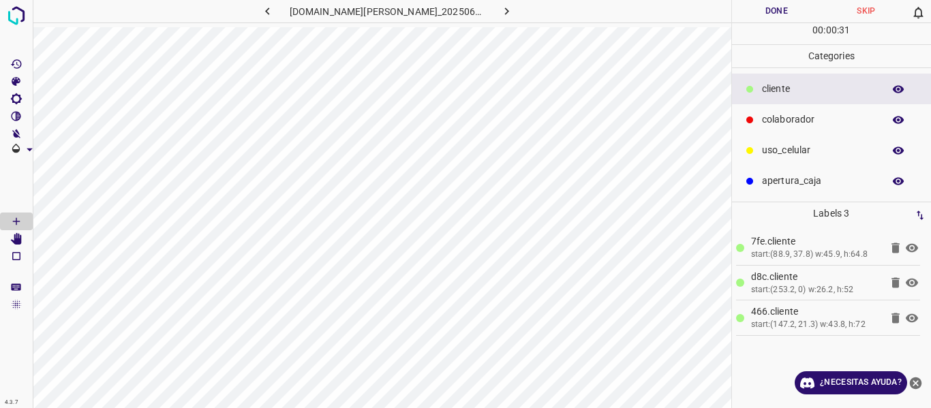
click at [722, 146] on div "doggis-leon.ddns.net_20250626_103706_000000300.jpg Done Skip 0 00 : 00 : 31 Cat…" at bounding box center [465, 204] width 931 height 408
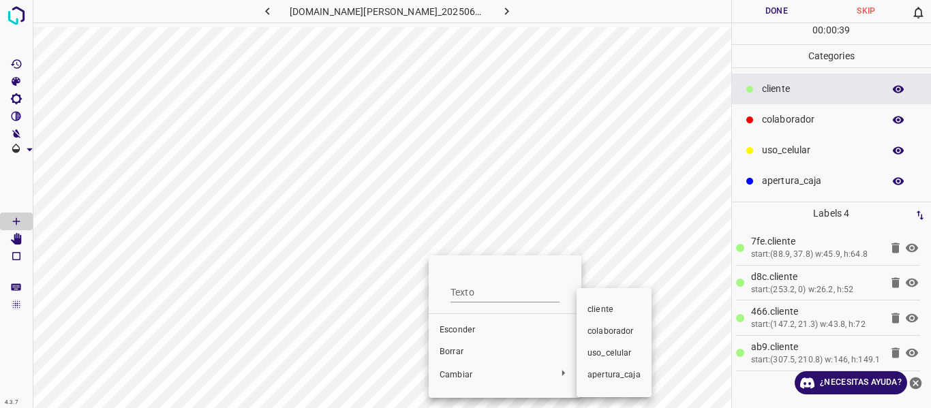
click at [624, 327] on font "colaborador" at bounding box center [610, 331] width 46 height 10
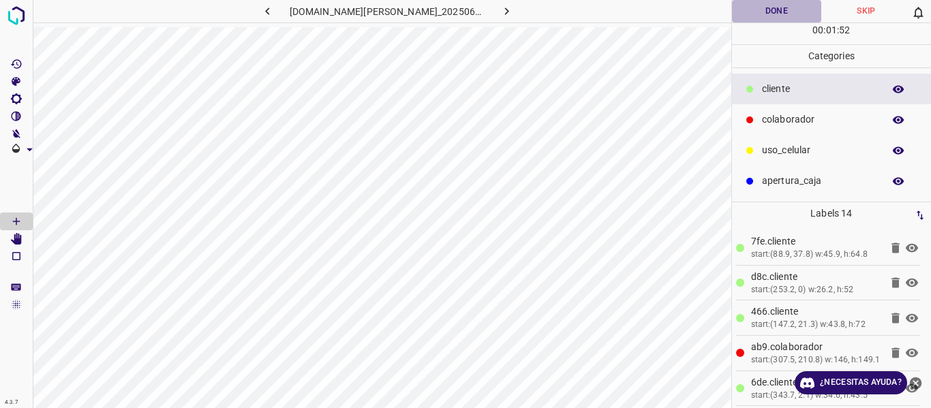
drag, startPoint x: 771, startPoint y: 10, endPoint x: 694, endPoint y: 25, distance: 78.5
click at [766, 10] on button "Done" at bounding box center [777, 11] width 90 height 22
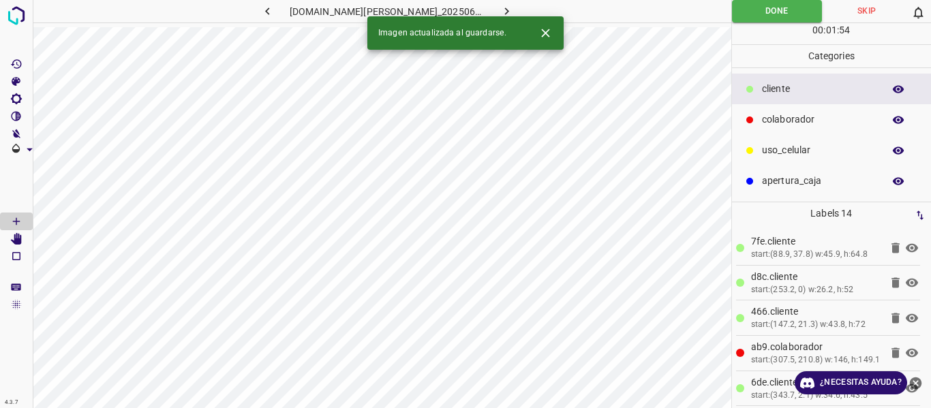
click at [500, 13] on icon "button" at bounding box center [507, 11] width 14 height 14
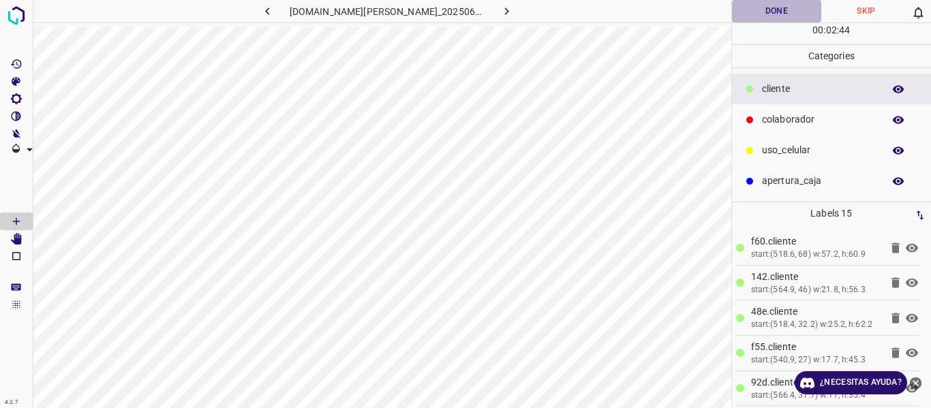
click at [766, 13] on button "Done" at bounding box center [777, 11] width 90 height 22
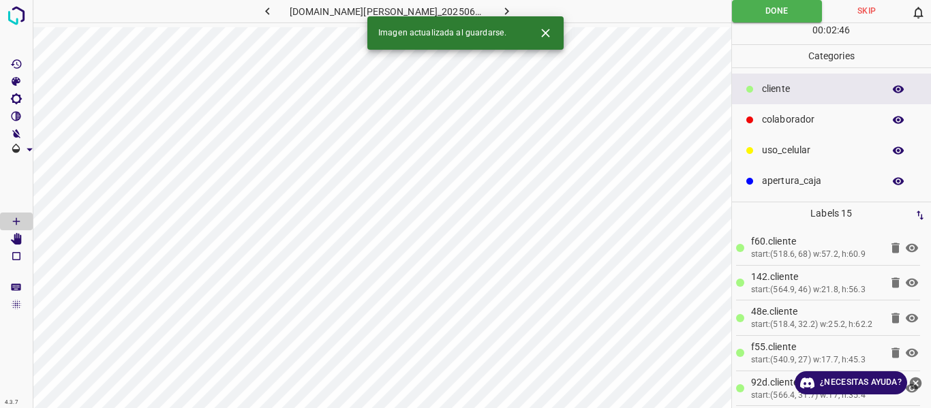
click at [502, 7] on button "button" at bounding box center [507, 11] width 44 height 22
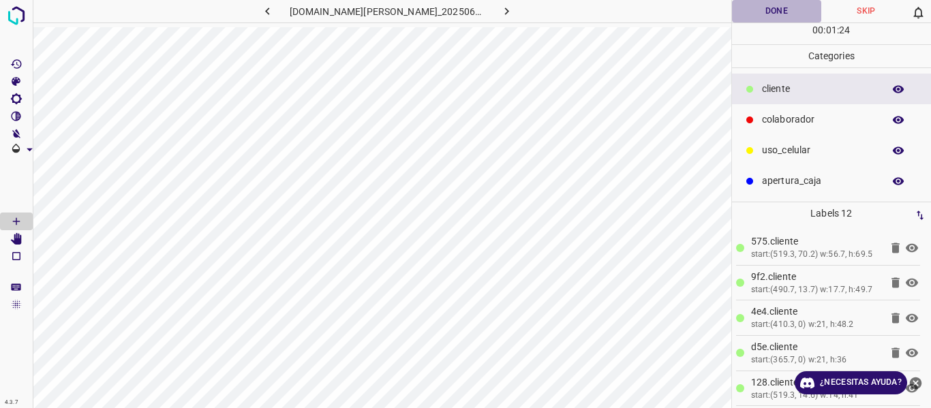
click at [773, 11] on button "Done" at bounding box center [777, 11] width 90 height 22
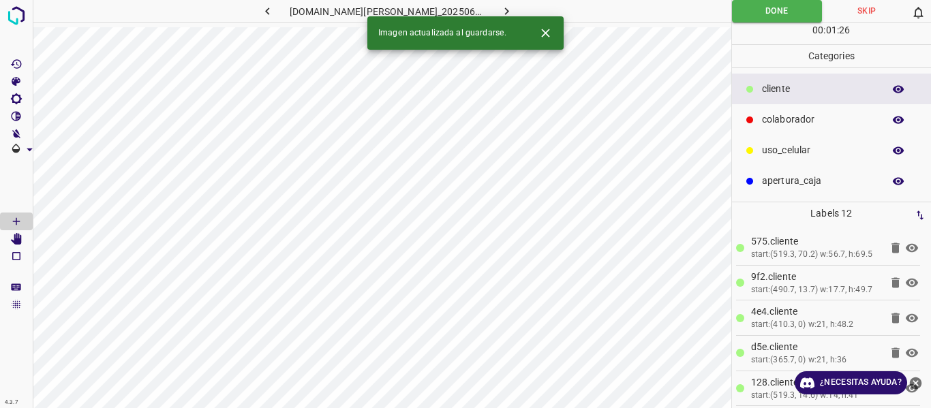
click at [503, 7] on button "button" at bounding box center [507, 11] width 44 height 22
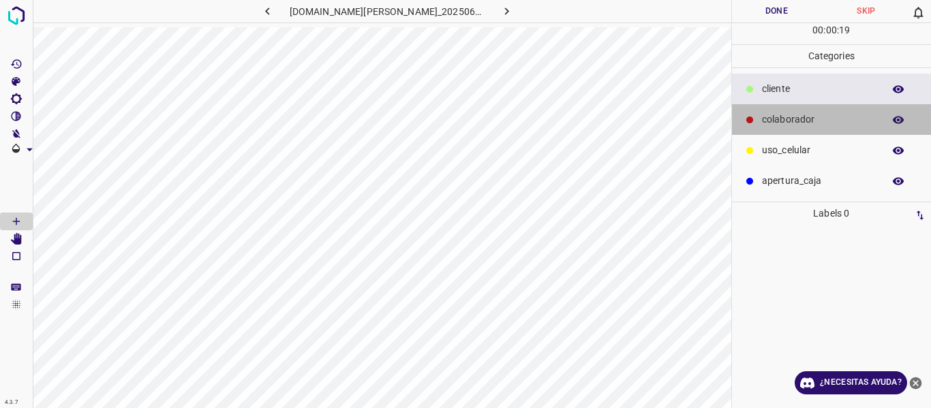
click at [787, 114] on p "colaborador" at bounding box center [819, 119] width 114 height 14
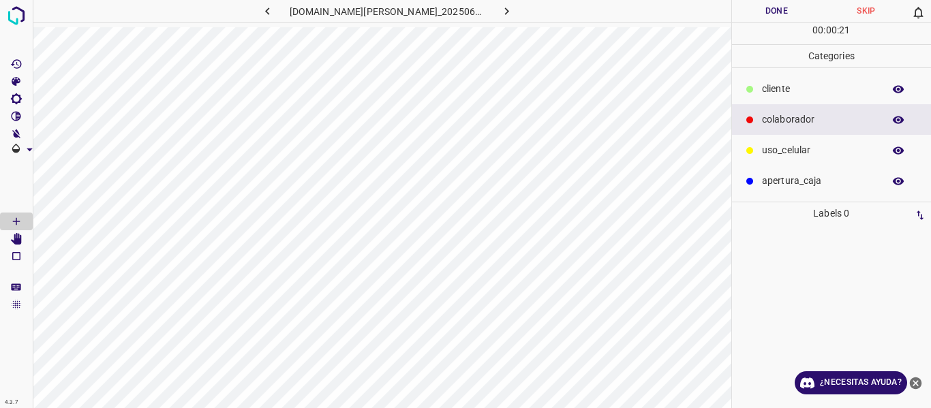
click at [780, 87] on p "cliente" at bounding box center [819, 89] width 114 height 14
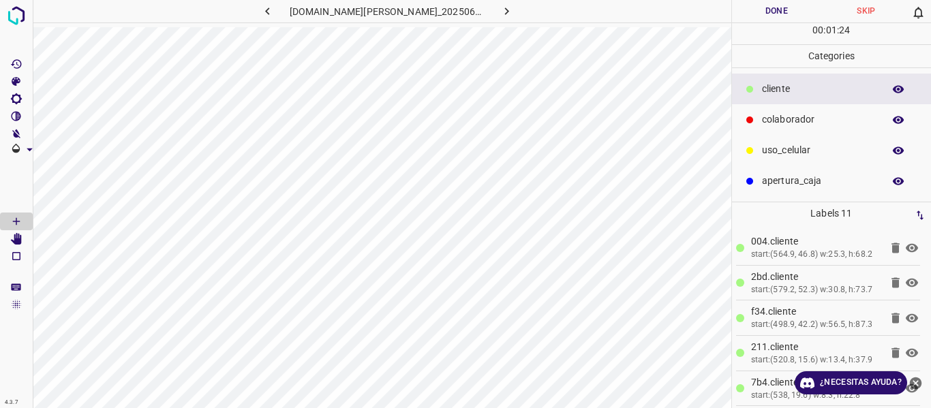
drag, startPoint x: 792, startPoint y: 8, endPoint x: 736, endPoint y: 26, distance: 58.6
click at [781, 10] on button "Done" at bounding box center [777, 11] width 90 height 22
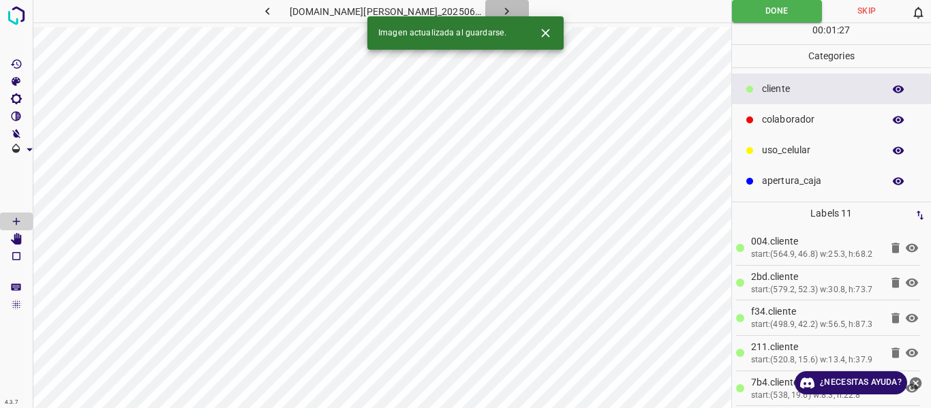
click at [500, 12] on icon "button" at bounding box center [507, 11] width 14 height 14
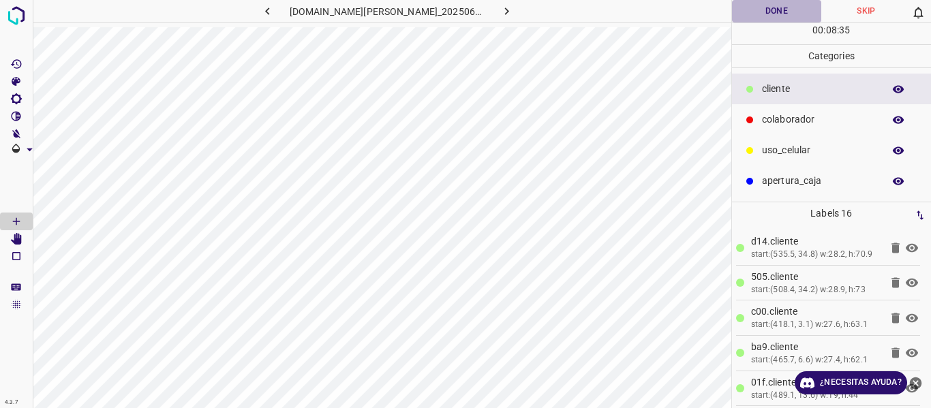
click at [789, 10] on button "Done" at bounding box center [777, 11] width 90 height 22
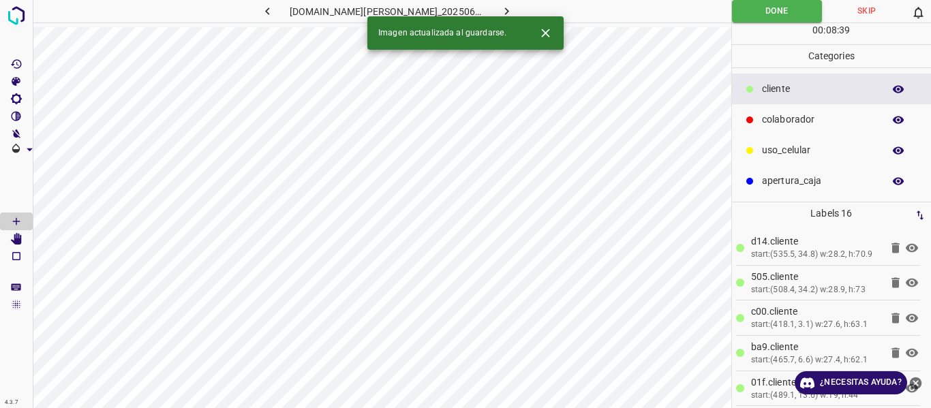
click at [500, 14] on icon "button" at bounding box center [507, 11] width 14 height 14
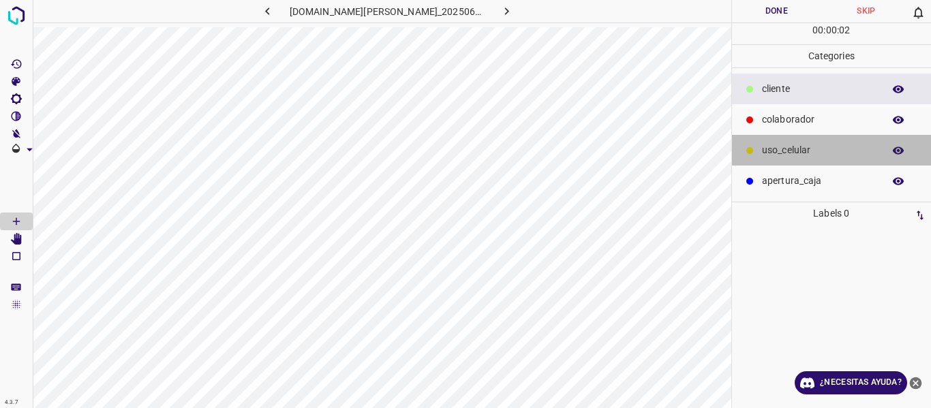
click at [788, 151] on p "uso_celular" at bounding box center [819, 150] width 114 height 14
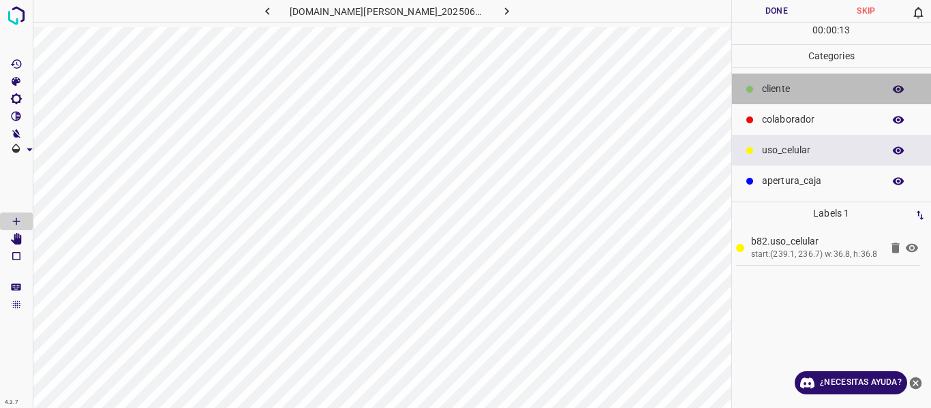
click at [814, 89] on p "cliente" at bounding box center [819, 89] width 114 height 14
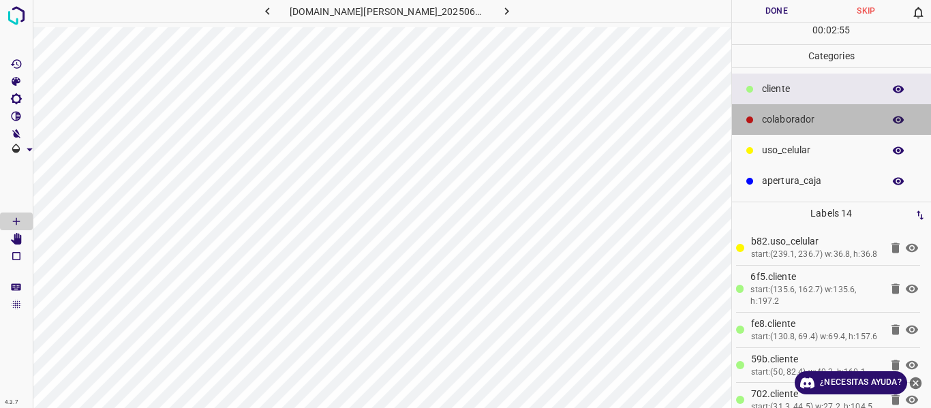
click at [804, 130] on div "colaborador" at bounding box center [832, 119] width 200 height 31
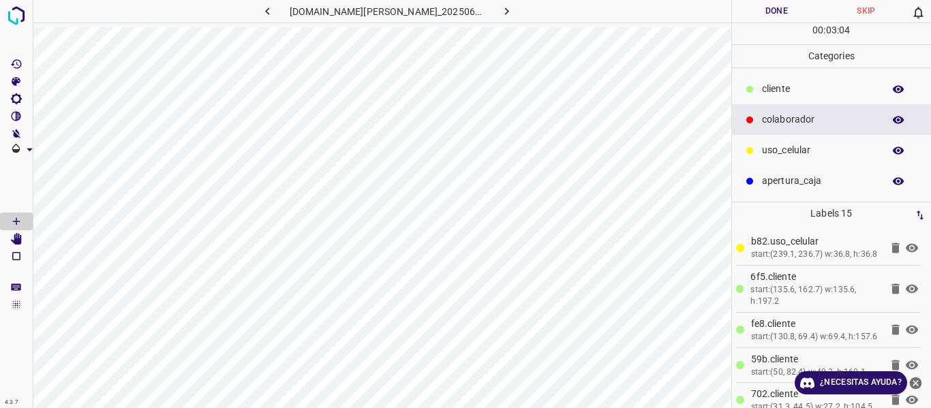
click at [762, 87] on p "cliente" at bounding box center [819, 89] width 114 height 14
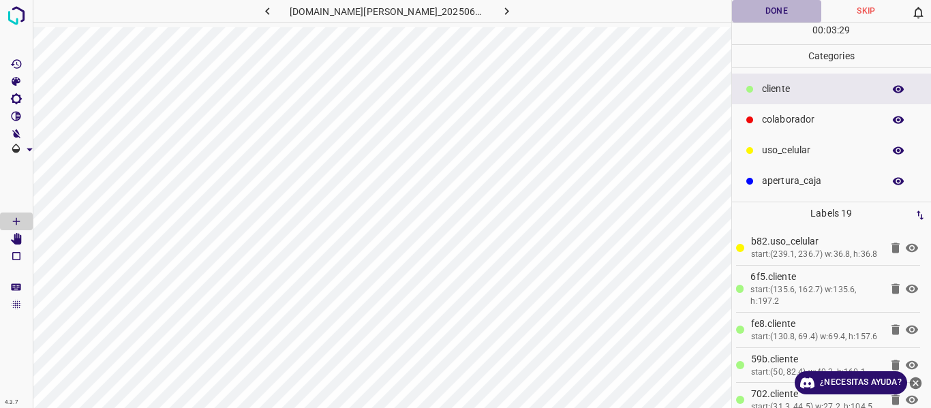
click at [771, 4] on button "Done" at bounding box center [777, 11] width 90 height 22
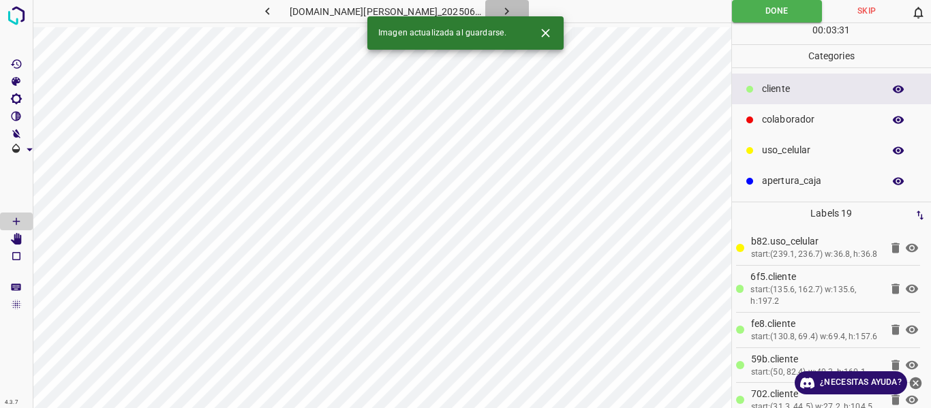
click at [500, 6] on icon "button" at bounding box center [507, 11] width 14 height 14
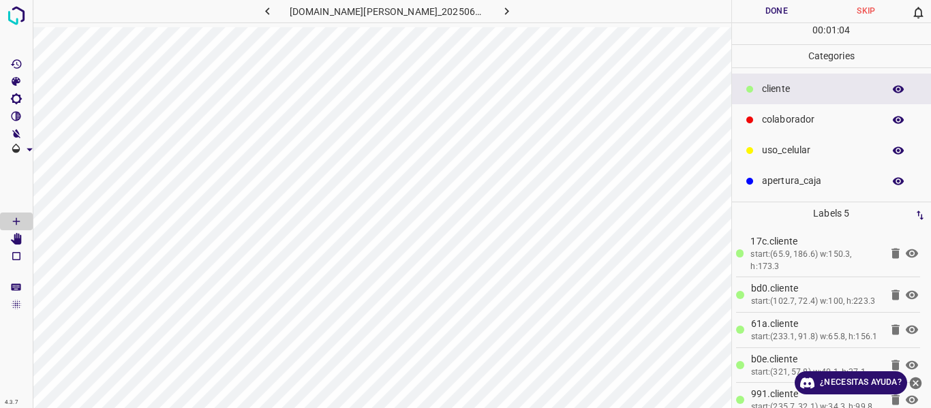
click at [784, 128] on div "colaborador" at bounding box center [832, 119] width 200 height 31
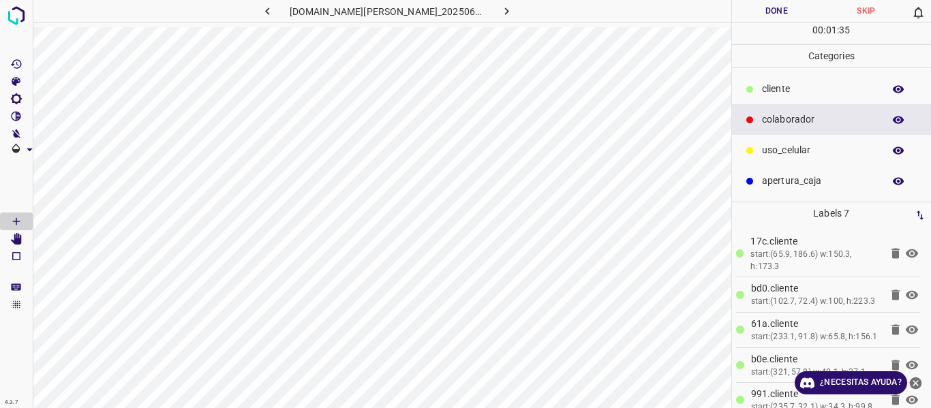
click at [780, 87] on p "cliente" at bounding box center [819, 89] width 114 height 14
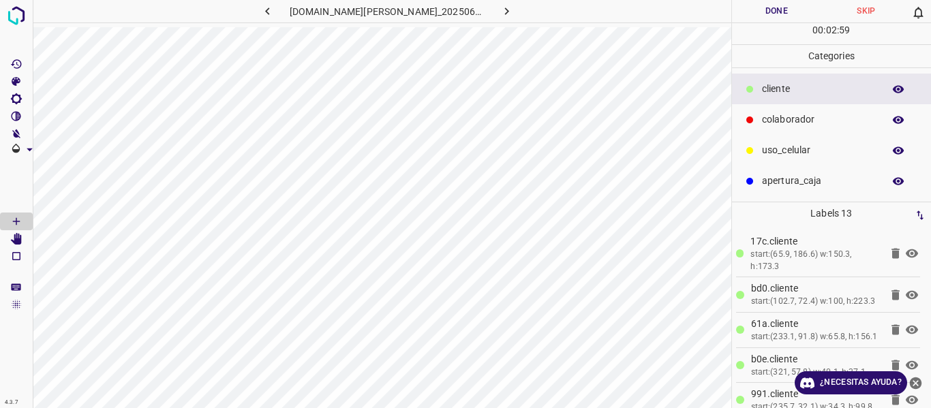
click at [793, 7] on button "Done" at bounding box center [777, 11] width 90 height 22
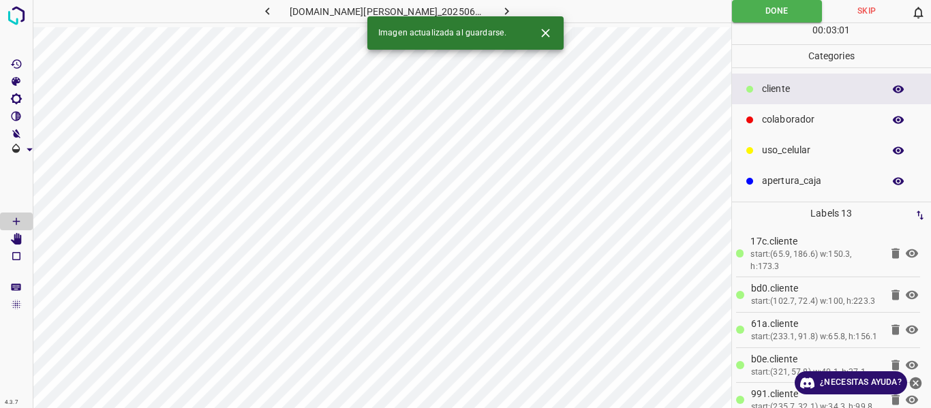
click at [500, 9] on icon "button" at bounding box center [507, 11] width 14 height 14
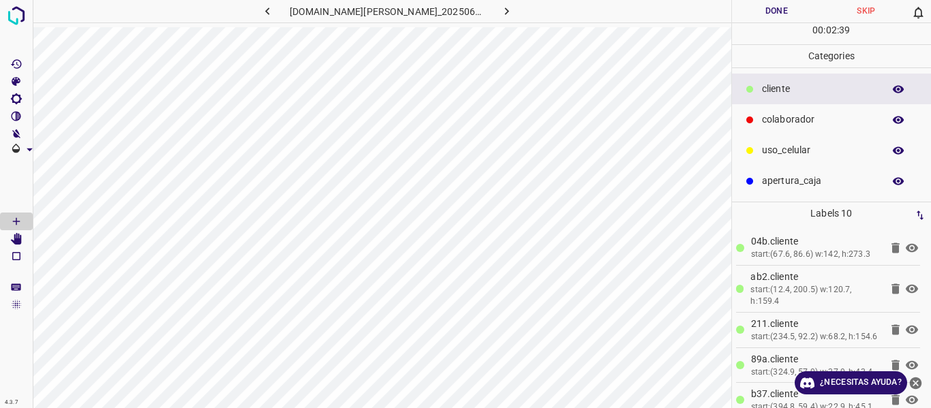
click at [763, 125] on p "colaborador" at bounding box center [819, 119] width 114 height 14
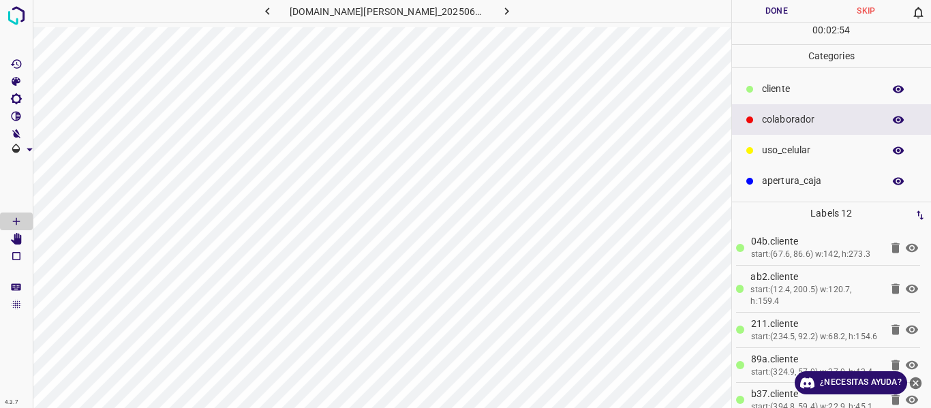
click at [770, 18] on button "Done" at bounding box center [777, 11] width 90 height 22
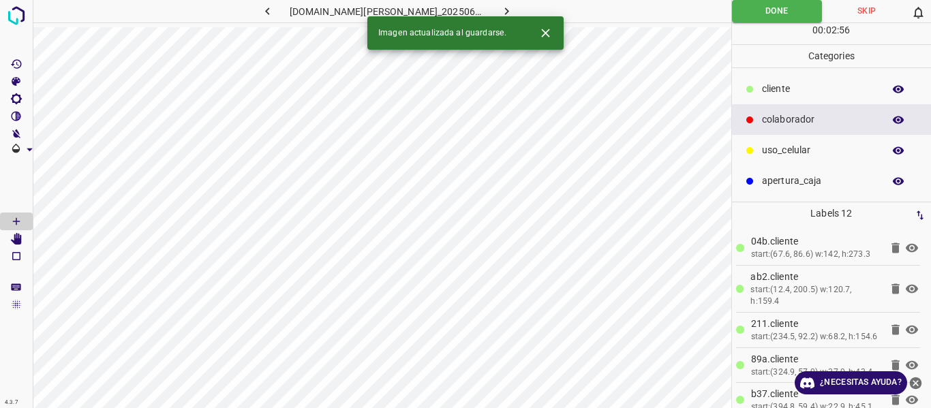
click at [488, 5] on button "button" at bounding box center [507, 11] width 44 height 22
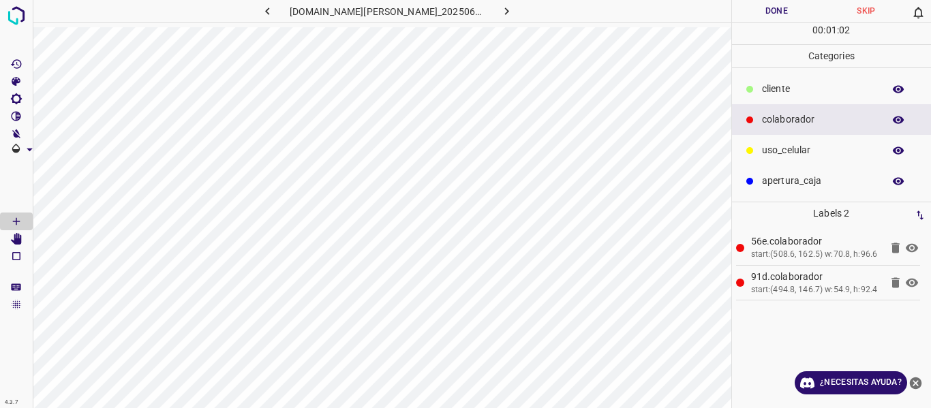
click at [797, 94] on p "cliente" at bounding box center [819, 89] width 114 height 14
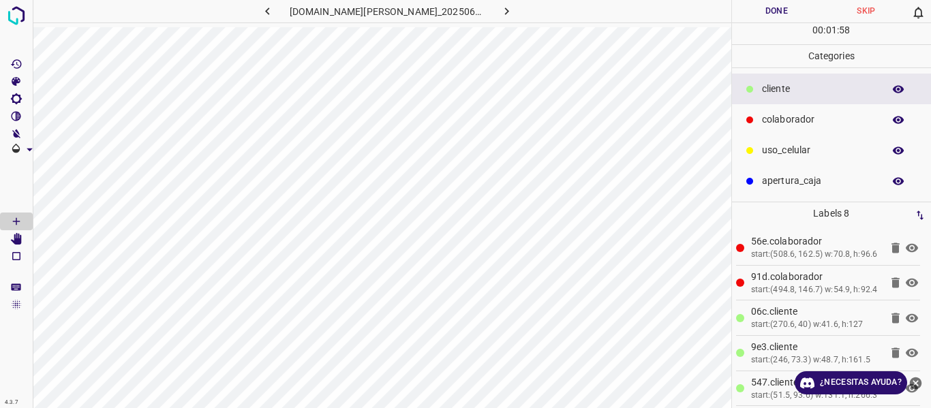
click at [776, 88] on p "cliente" at bounding box center [819, 89] width 114 height 14
click at [774, 3] on button "Done" at bounding box center [777, 11] width 90 height 22
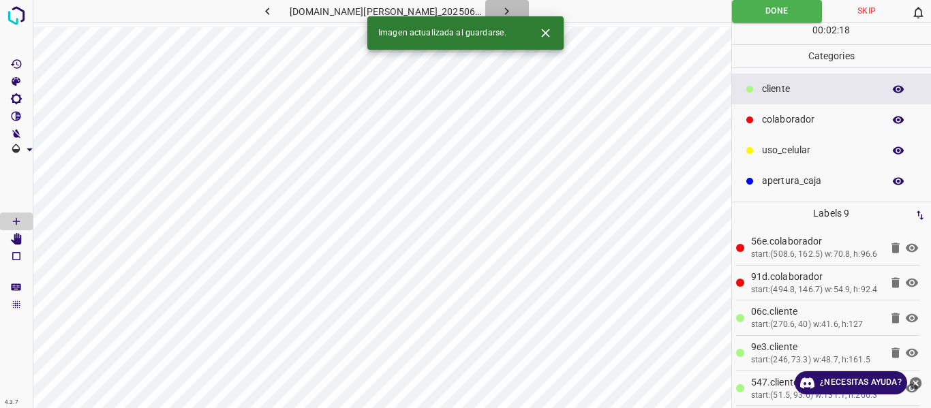
click at [500, 14] on icon "button" at bounding box center [507, 11] width 14 height 14
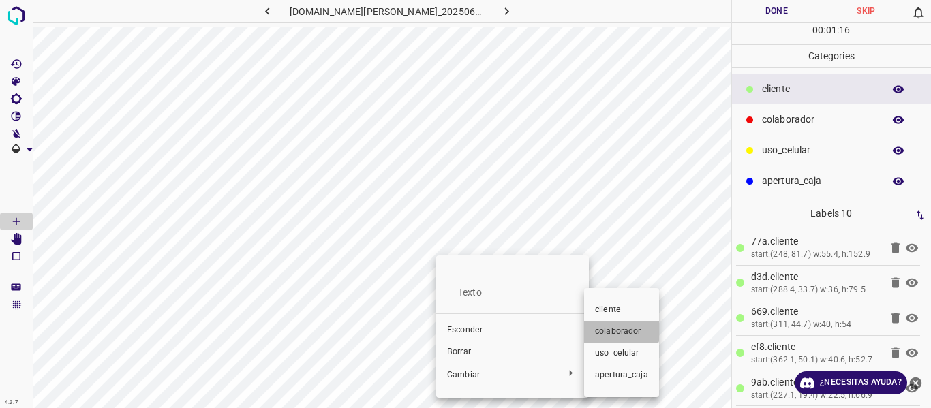
click at [618, 324] on li "colaborador" at bounding box center [621, 332] width 75 height 22
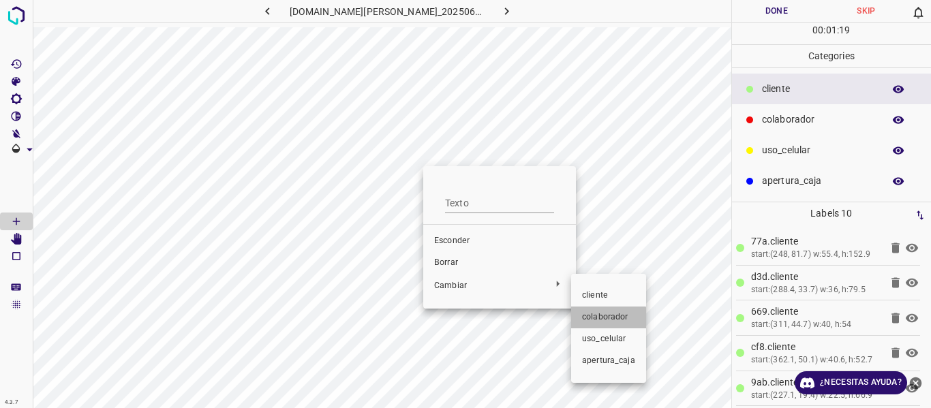
click at [590, 323] on span "colaborador" at bounding box center [608, 317] width 53 height 12
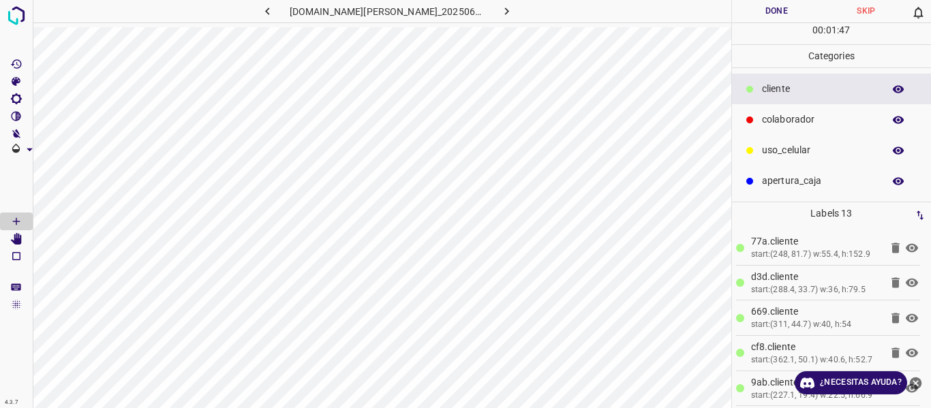
click at [768, 12] on button "Done" at bounding box center [777, 11] width 90 height 22
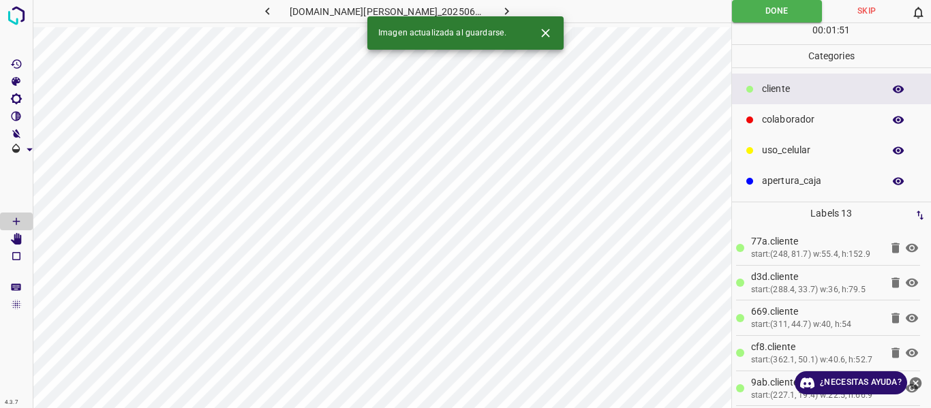
click at [505, 10] on icon "button" at bounding box center [507, 10] width 4 height 7
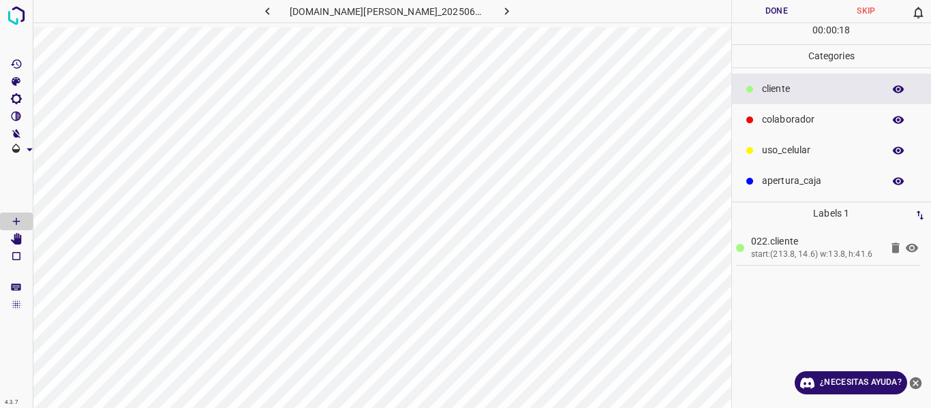
click at [762, 151] on p "uso_celular" at bounding box center [819, 150] width 114 height 14
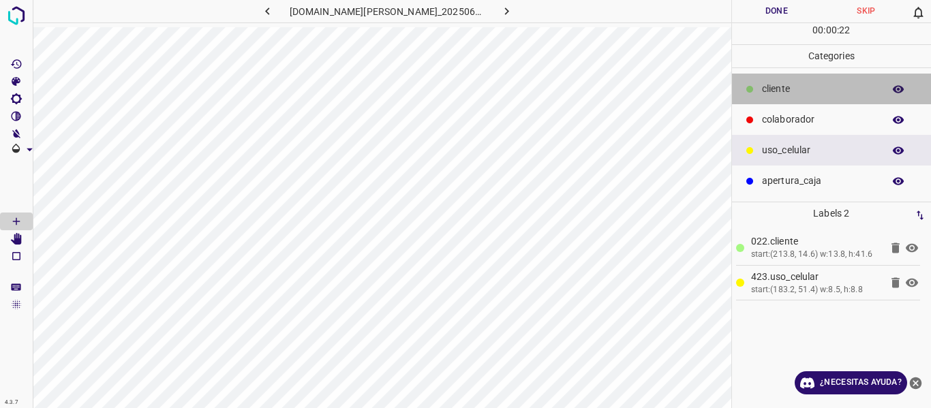
click at [794, 94] on p "cliente" at bounding box center [819, 89] width 114 height 14
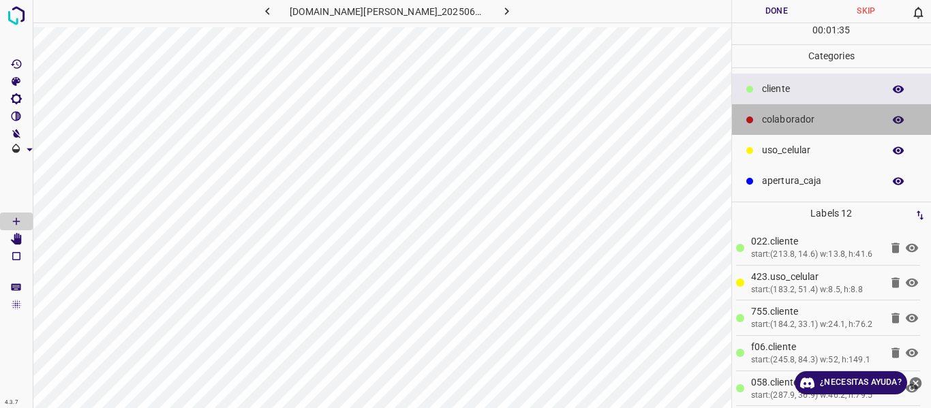
click at [814, 114] on p "colaborador" at bounding box center [819, 119] width 114 height 14
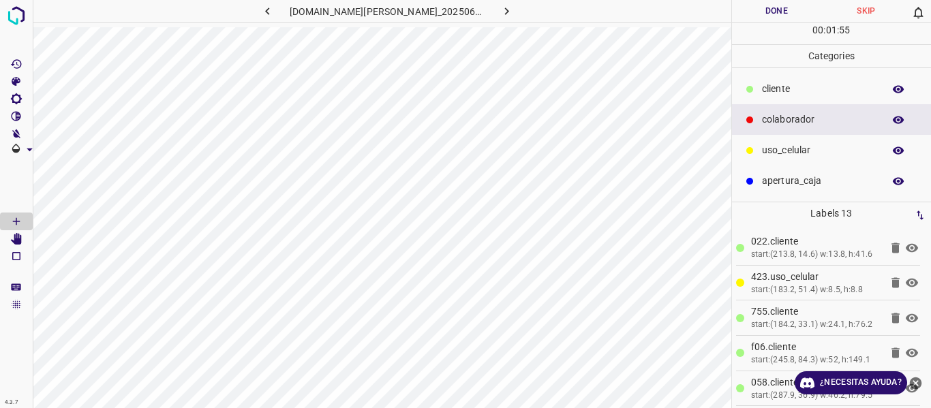
click at [767, 14] on button "Done" at bounding box center [777, 11] width 90 height 22
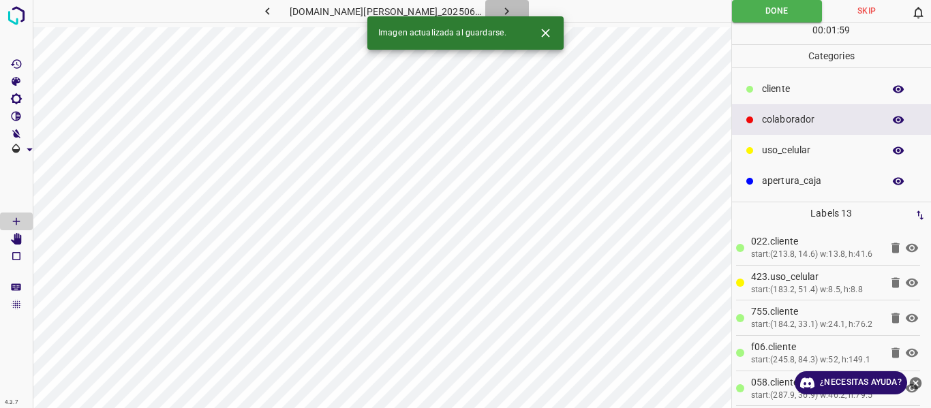
click at [485, 7] on button "button" at bounding box center [507, 11] width 44 height 22
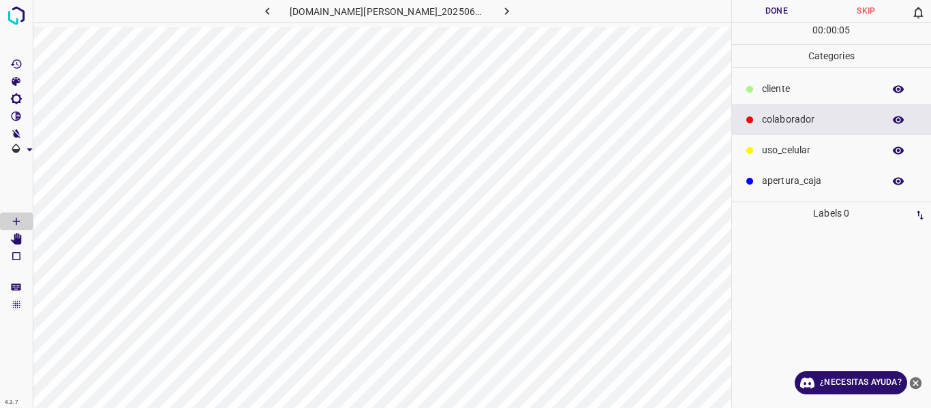
click at [782, 82] on p "cliente" at bounding box center [819, 89] width 114 height 14
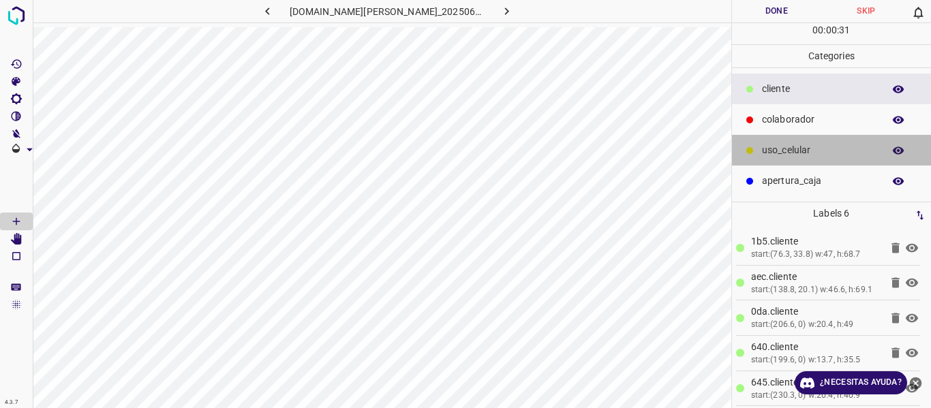
drag, startPoint x: 790, startPoint y: 151, endPoint x: 778, endPoint y: 157, distance: 14.0
click at [789, 151] on p "uso_celular" at bounding box center [819, 150] width 114 height 14
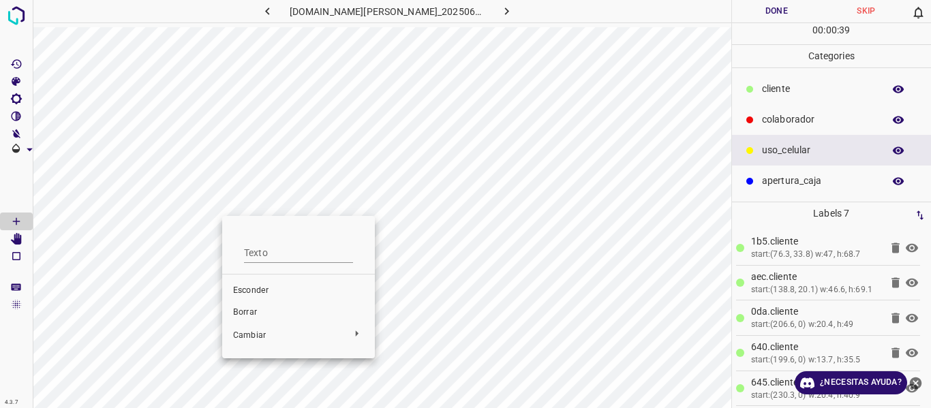
click at [278, 307] on span "Borrar" at bounding box center [298, 313] width 131 height 12
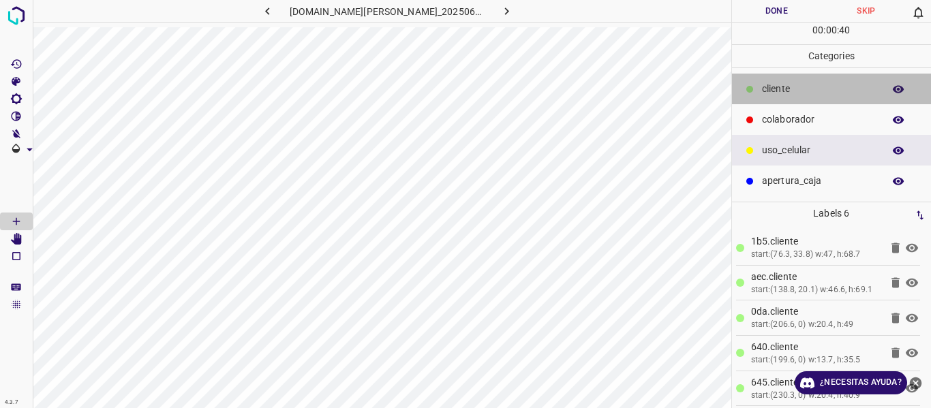
click at [809, 80] on div "cliente" at bounding box center [832, 89] width 200 height 31
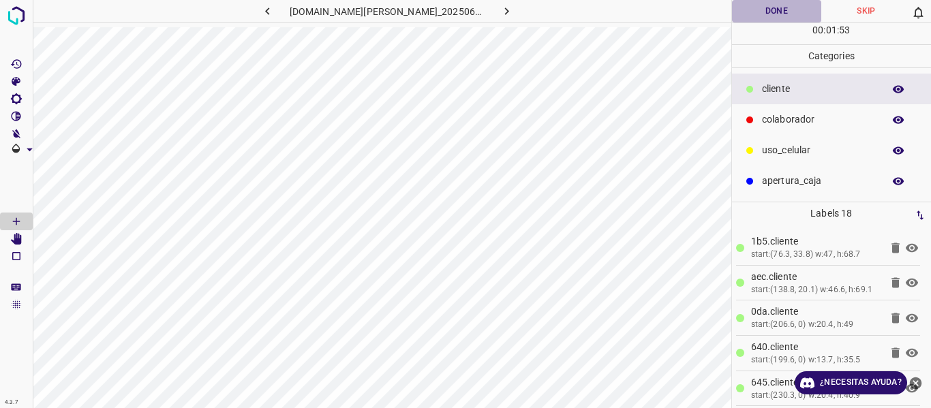
click at [759, 20] on button "Done" at bounding box center [777, 11] width 90 height 22
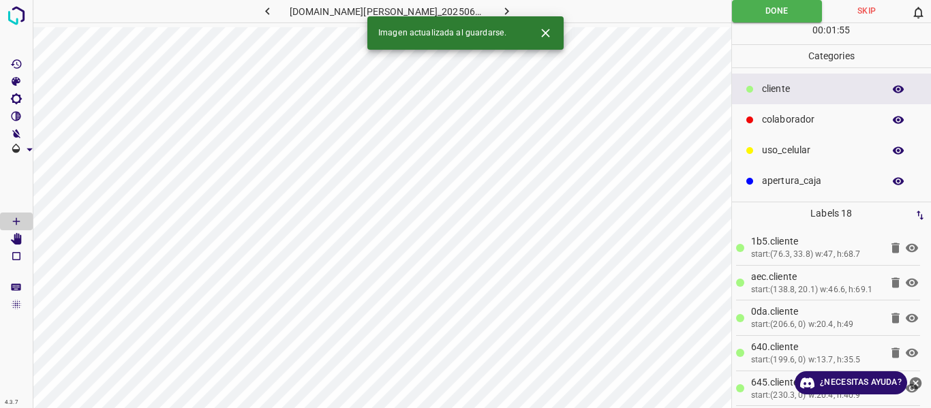
click at [500, 10] on icon "button" at bounding box center [507, 11] width 14 height 14
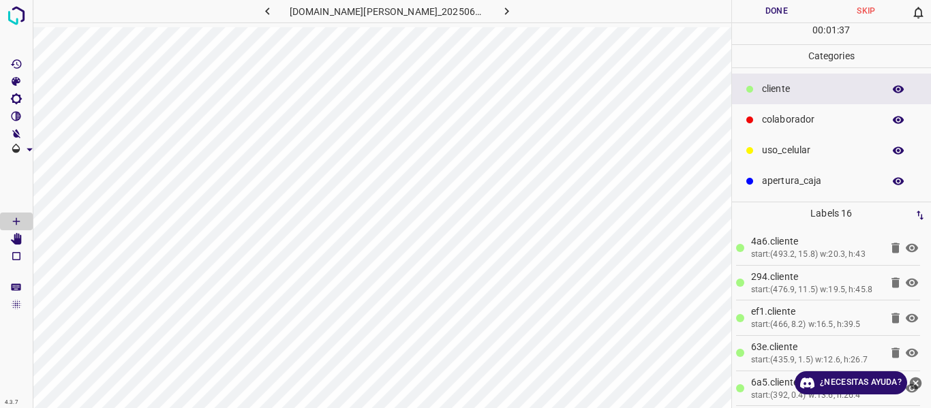
drag, startPoint x: 786, startPoint y: 119, endPoint x: 779, endPoint y: 126, distance: 9.6
click at [779, 126] on p "colaborador" at bounding box center [819, 119] width 114 height 14
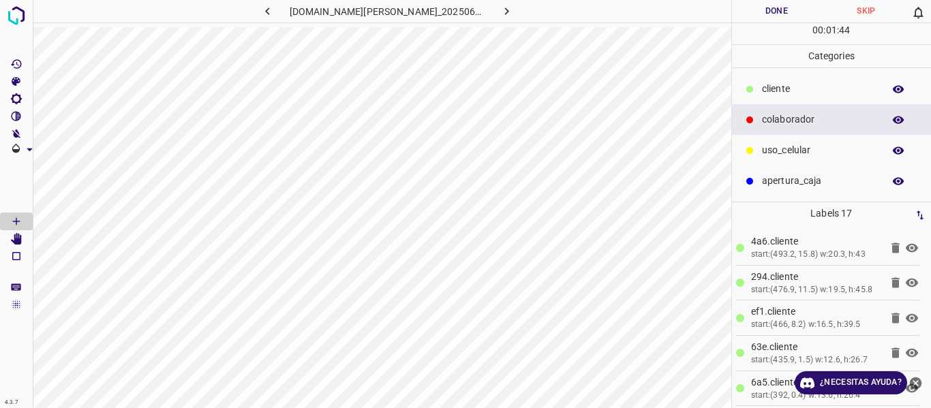
click at [771, 10] on button "Done" at bounding box center [777, 11] width 90 height 22
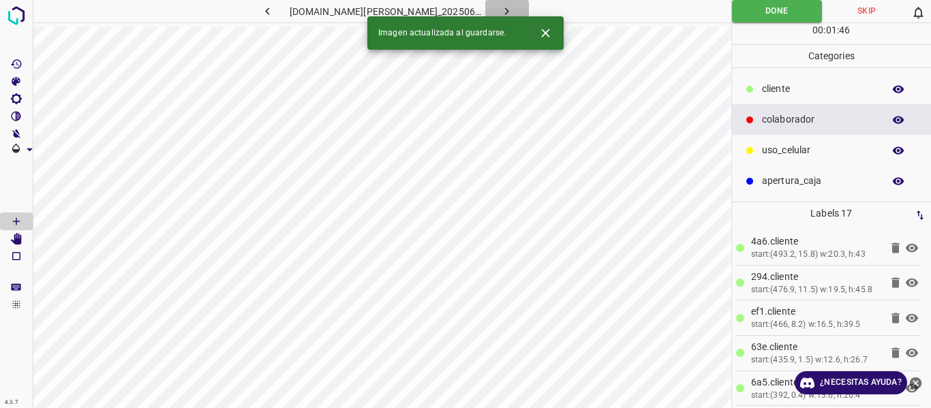
click at [500, 10] on icon "button" at bounding box center [507, 11] width 14 height 14
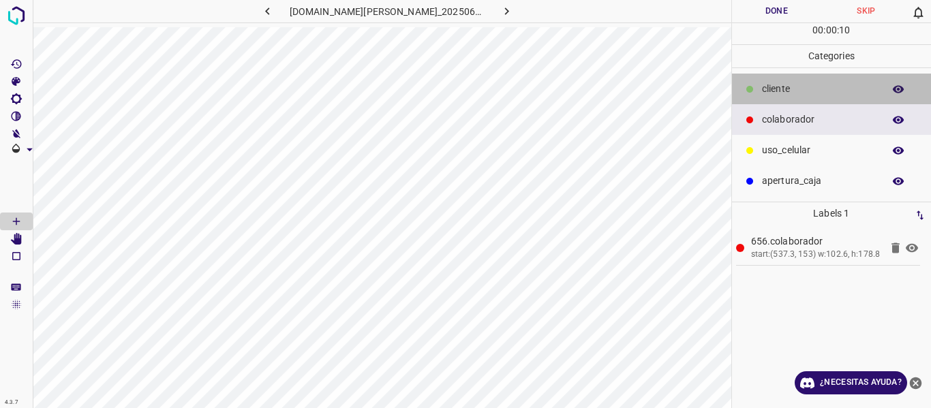
drag, startPoint x: 798, startPoint y: 89, endPoint x: 783, endPoint y: 89, distance: 15.0
click at [783, 89] on p "cliente" at bounding box center [819, 89] width 114 height 14
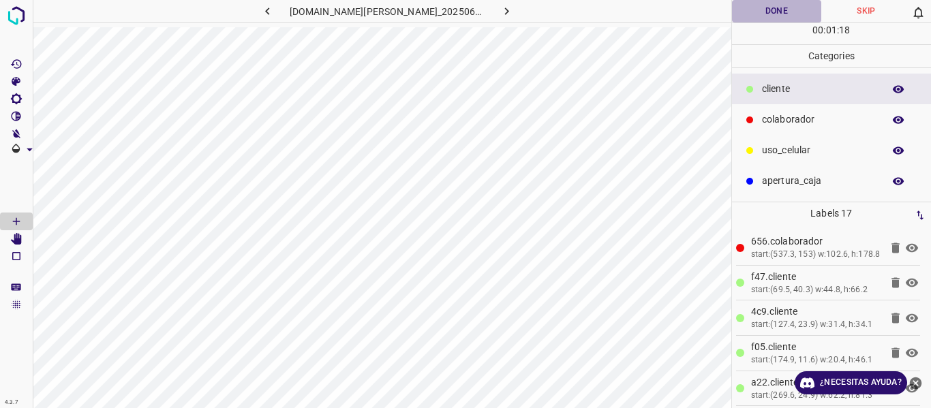
click at [764, 8] on button "Done" at bounding box center [777, 11] width 90 height 22
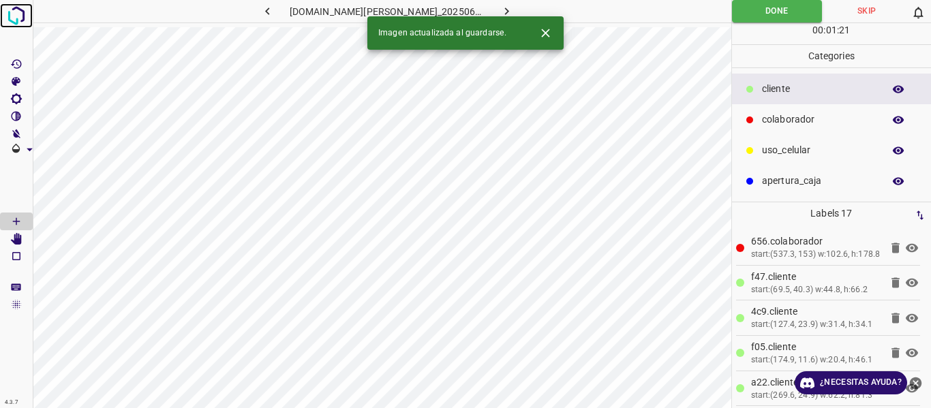
click at [19, 12] on img at bounding box center [16, 15] width 25 height 25
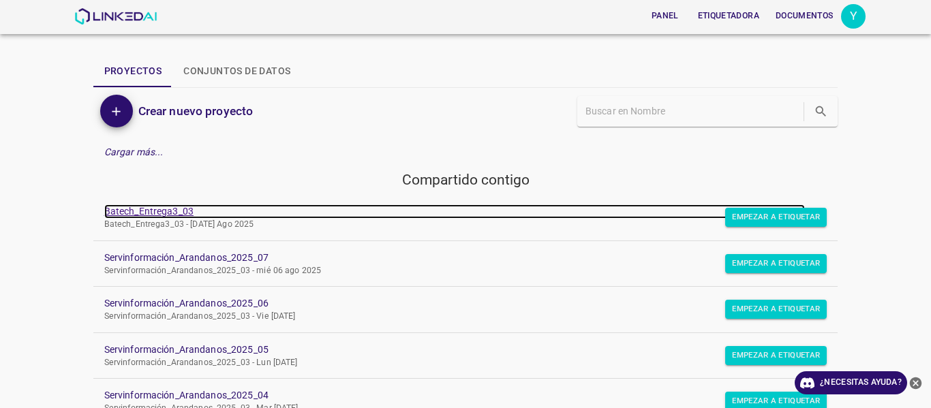
click at [142, 211] on font "Batech_Entrega3_03" at bounding box center [148, 211] width 89 height 11
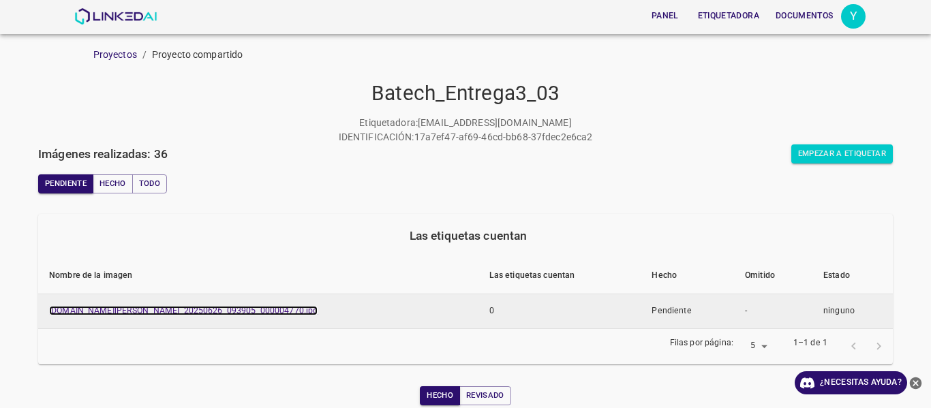
click at [262, 315] on font "[DOMAIN_NAME][PERSON_NAME]_20250626_093905_000004770.jpg" at bounding box center [183, 311] width 269 height 10
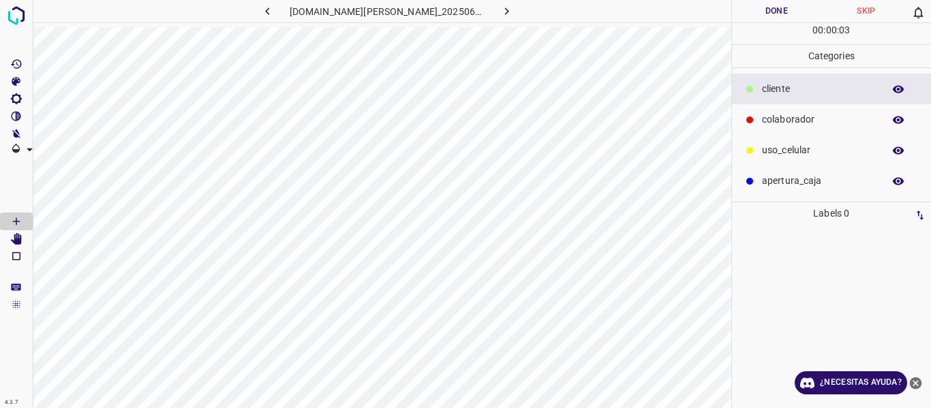
click at [752, 129] on div "colaborador" at bounding box center [832, 119] width 200 height 31
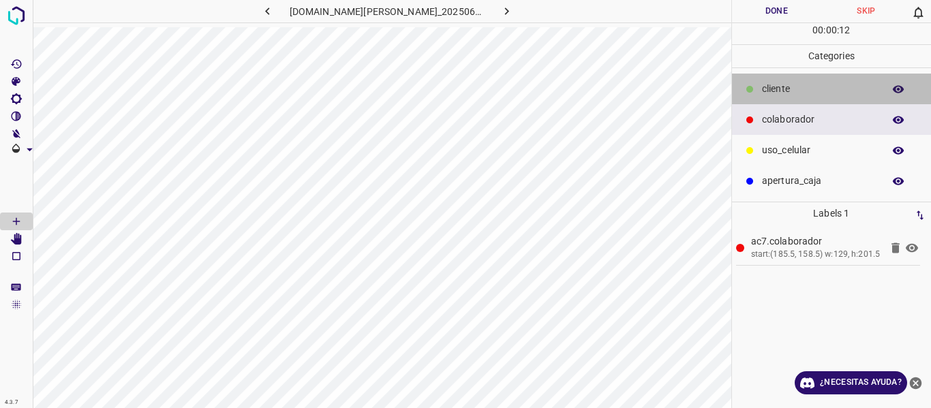
click at [840, 97] on div "cliente" at bounding box center [832, 89] width 200 height 31
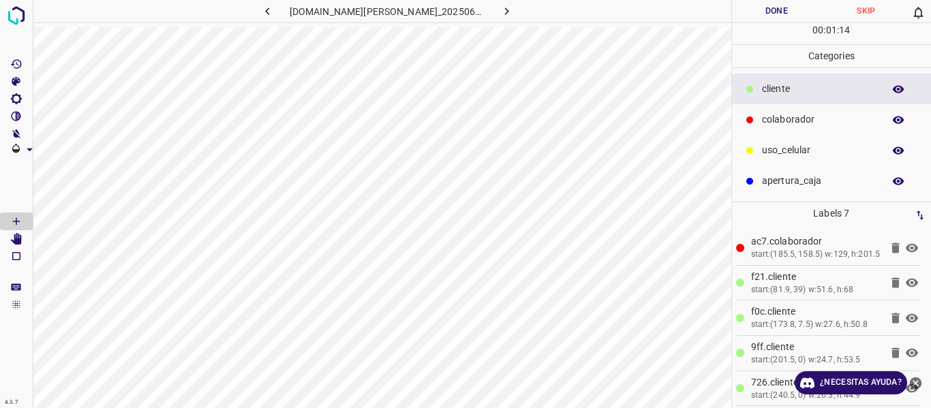
click at [776, 94] on p "cliente" at bounding box center [819, 89] width 114 height 14
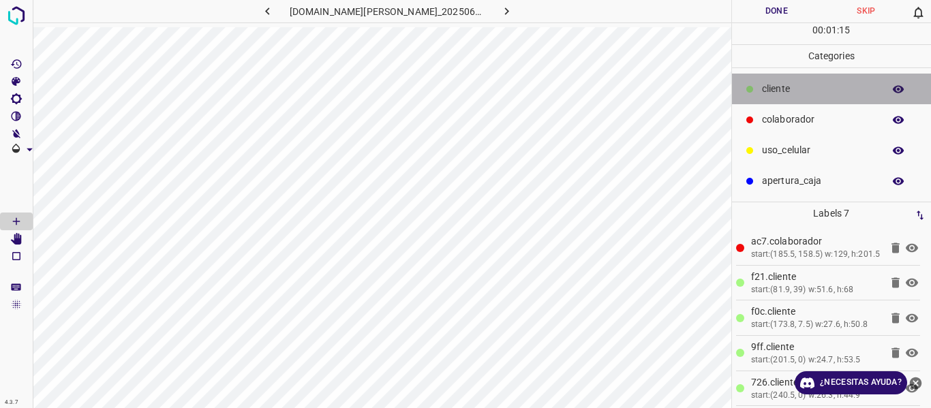
click at [776, 94] on p "cliente" at bounding box center [819, 89] width 114 height 14
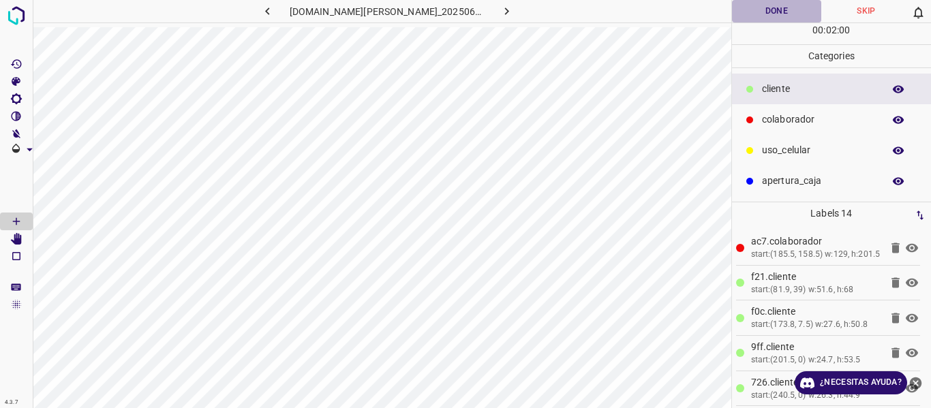
click at [760, 16] on button "Done" at bounding box center [777, 11] width 90 height 22
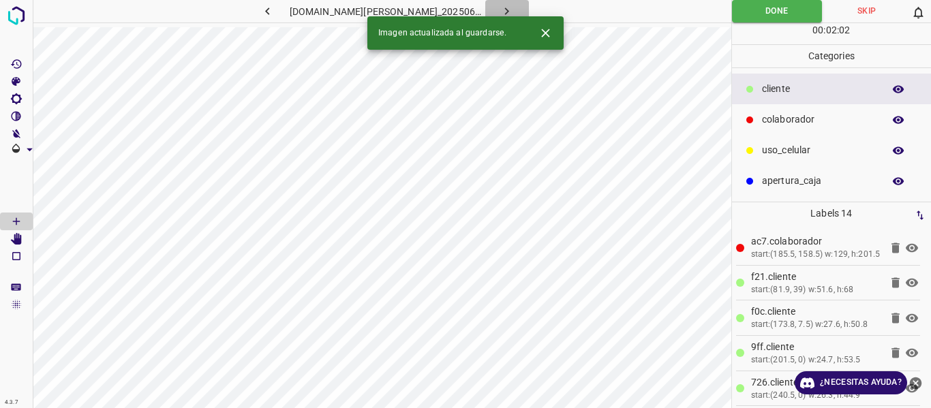
click at [500, 14] on icon "button" at bounding box center [507, 11] width 14 height 14
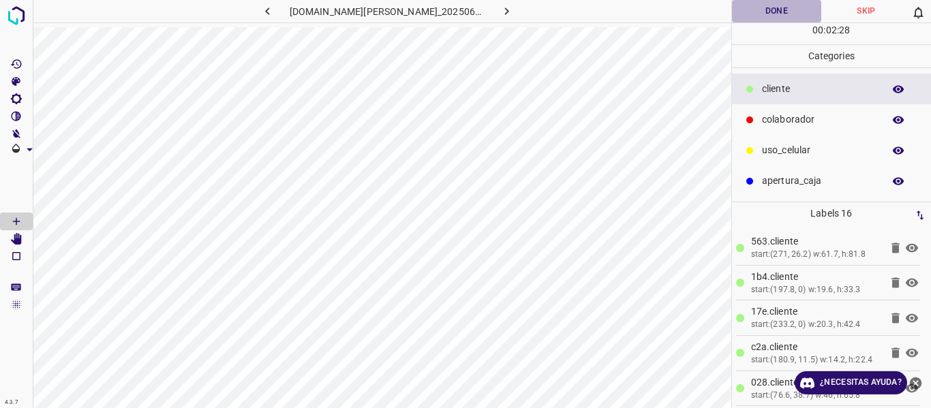
click at [773, 8] on button "Done" at bounding box center [777, 11] width 90 height 22
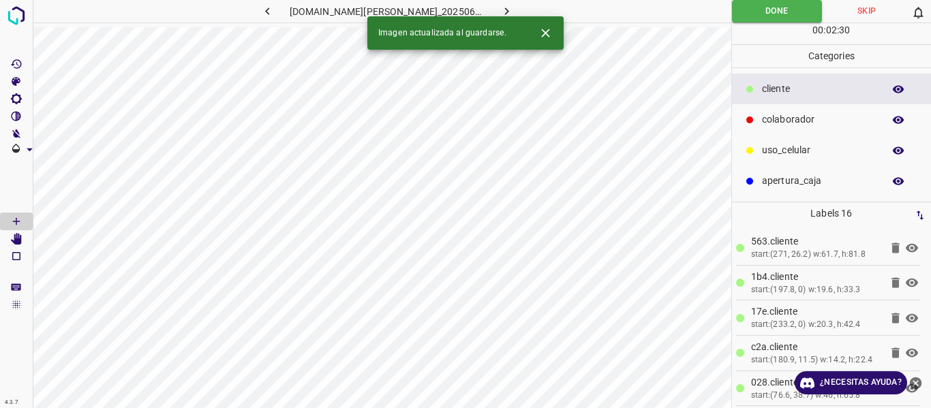
click at [504, 12] on button "button" at bounding box center [507, 11] width 44 height 22
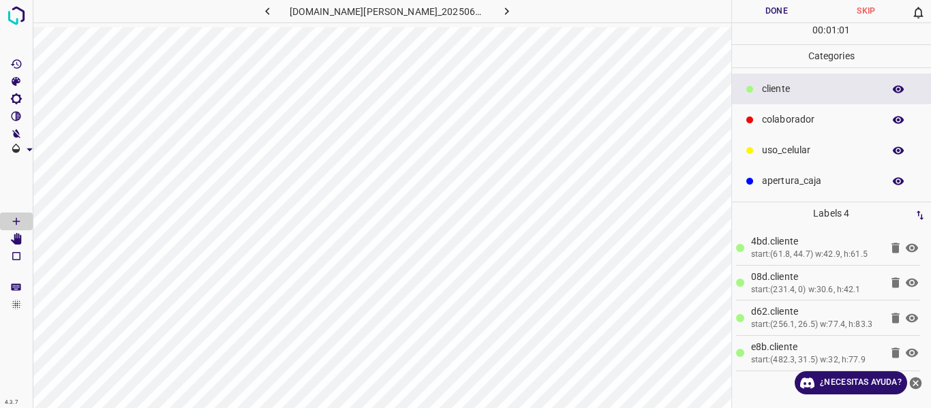
click at [787, 85] on p "cliente" at bounding box center [819, 89] width 114 height 14
click at [782, 12] on button "Done" at bounding box center [777, 11] width 90 height 22
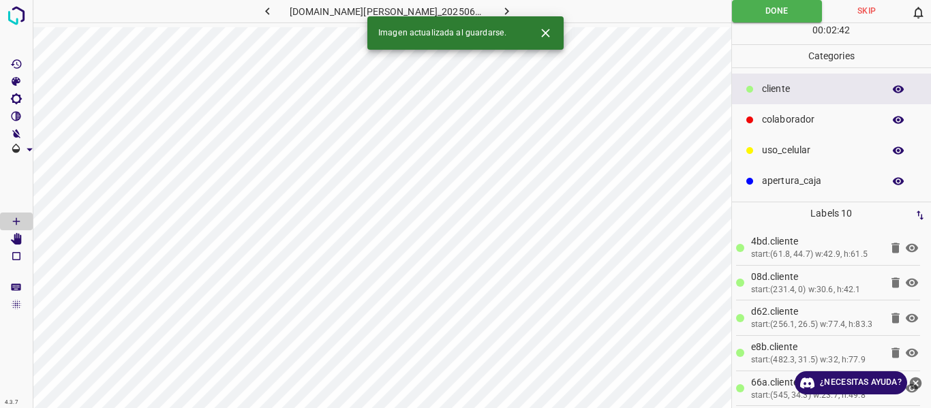
click at [500, 4] on icon "button" at bounding box center [507, 11] width 14 height 14
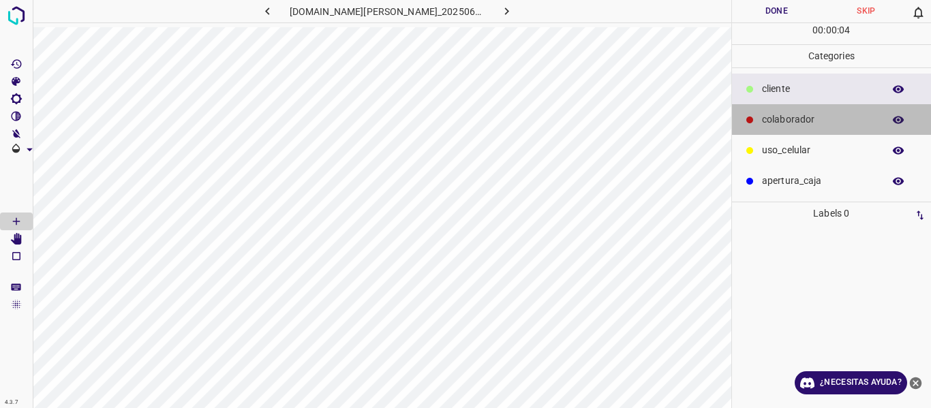
click at [795, 128] on div "colaborador" at bounding box center [832, 119] width 200 height 31
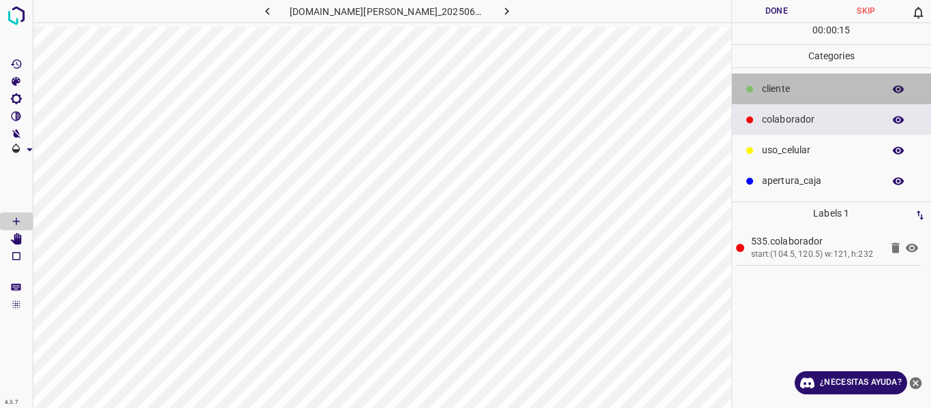
click at [816, 82] on div "cliente" at bounding box center [832, 89] width 200 height 31
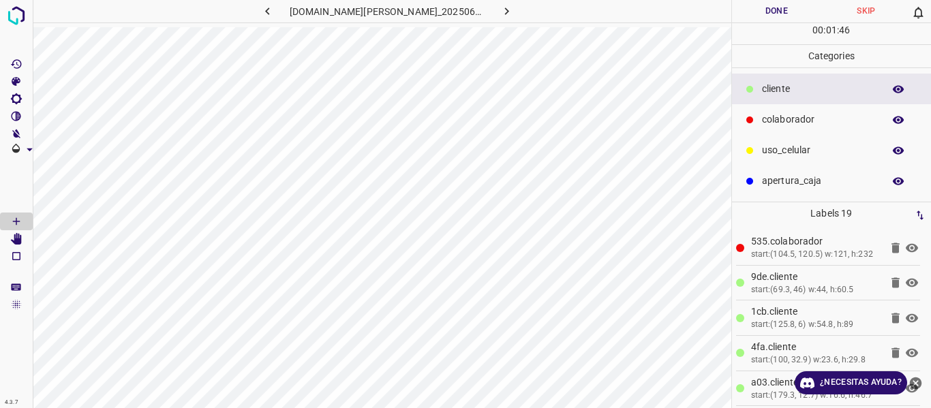
click at [780, 14] on button "Done" at bounding box center [777, 11] width 90 height 22
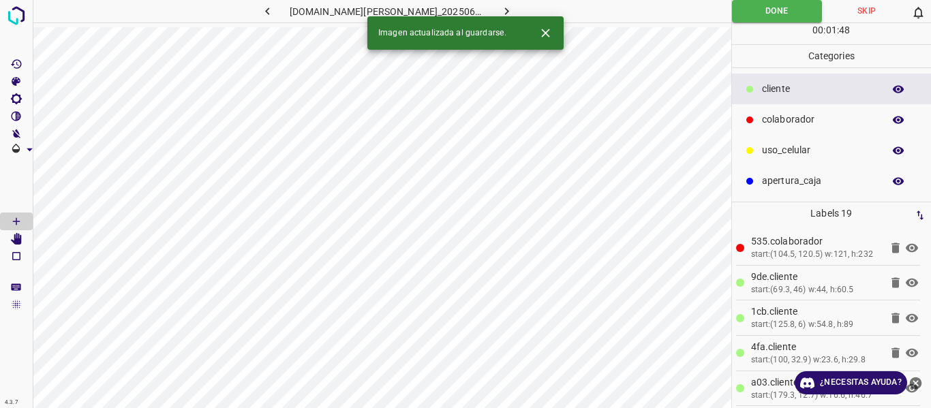
click at [505, 11] on icon "button" at bounding box center [507, 10] width 4 height 7
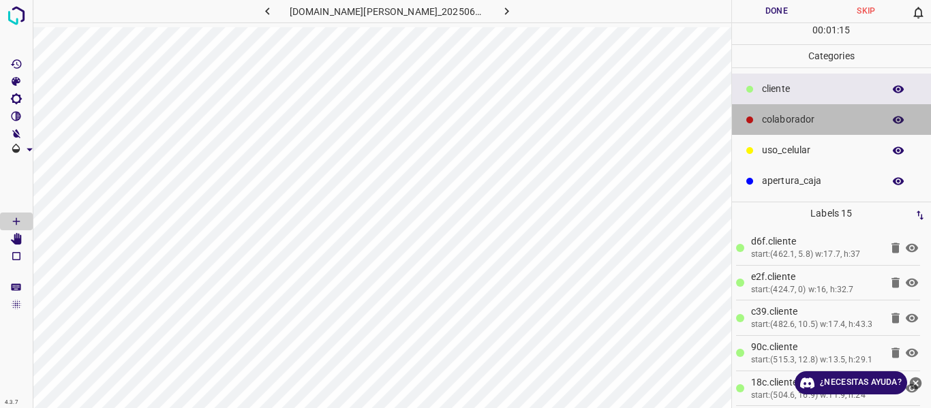
click at [761, 124] on div "colaborador" at bounding box center [832, 119] width 200 height 31
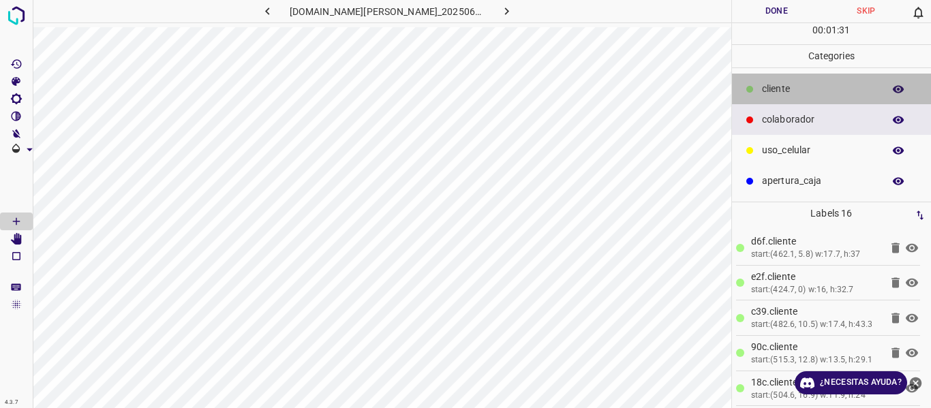
click at [778, 87] on p "cliente" at bounding box center [819, 89] width 114 height 14
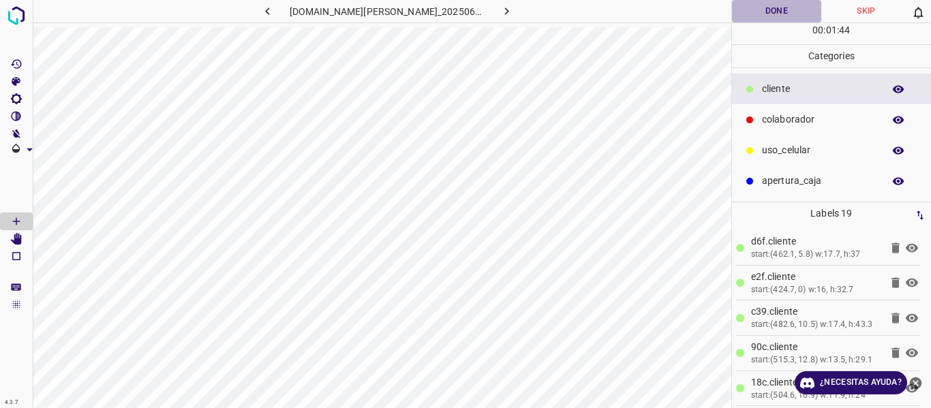
click at [767, 7] on button "Done" at bounding box center [777, 11] width 90 height 22
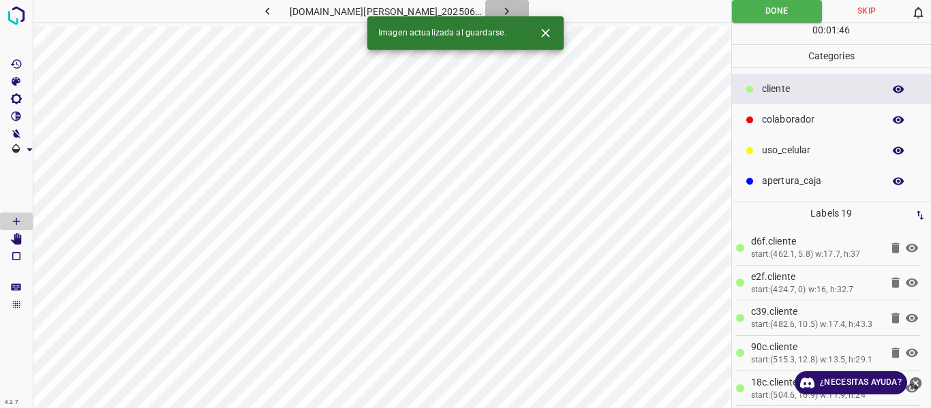
click at [500, 13] on button "button" at bounding box center [507, 11] width 44 height 22
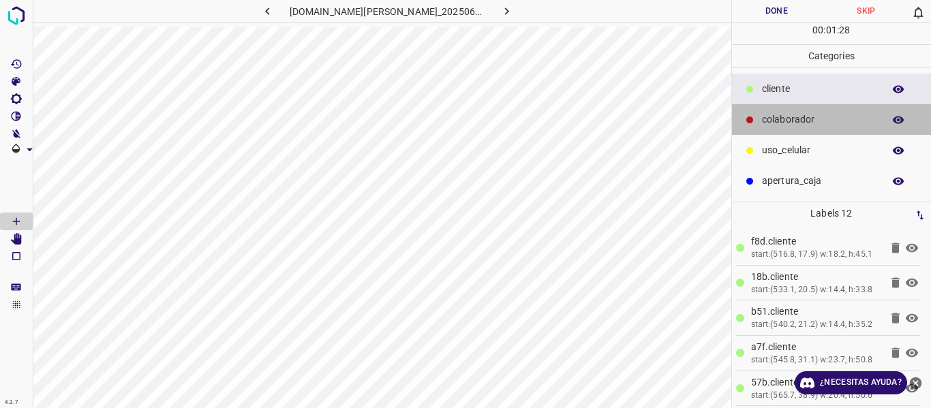
click at [767, 128] on div "colaborador" at bounding box center [832, 119] width 200 height 31
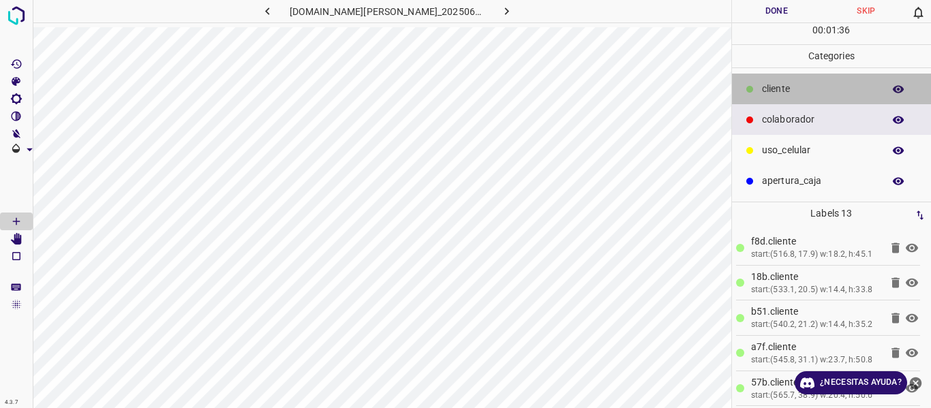
drag, startPoint x: 810, startPoint y: 78, endPoint x: 801, endPoint y: 78, distance: 8.9
click at [801, 78] on div "cliente" at bounding box center [832, 89] width 200 height 31
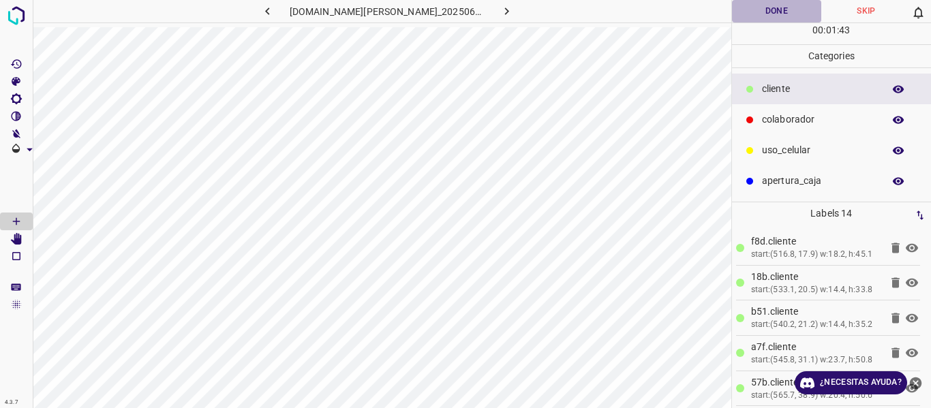
click at [765, 3] on button "Done" at bounding box center [777, 11] width 90 height 22
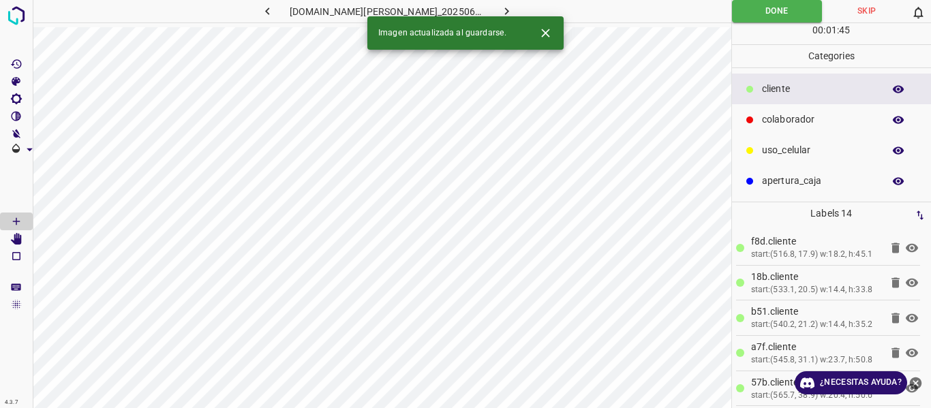
click at [500, 5] on icon "button" at bounding box center [507, 11] width 14 height 14
